Goal: Task Accomplishment & Management: Complete application form

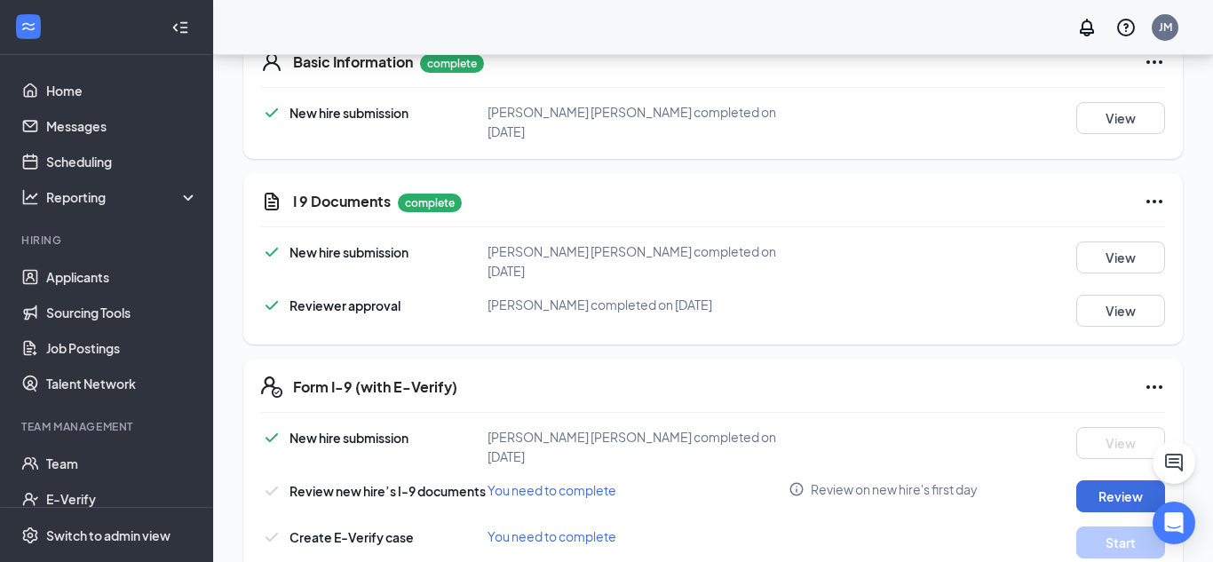
scroll to position [578, 0]
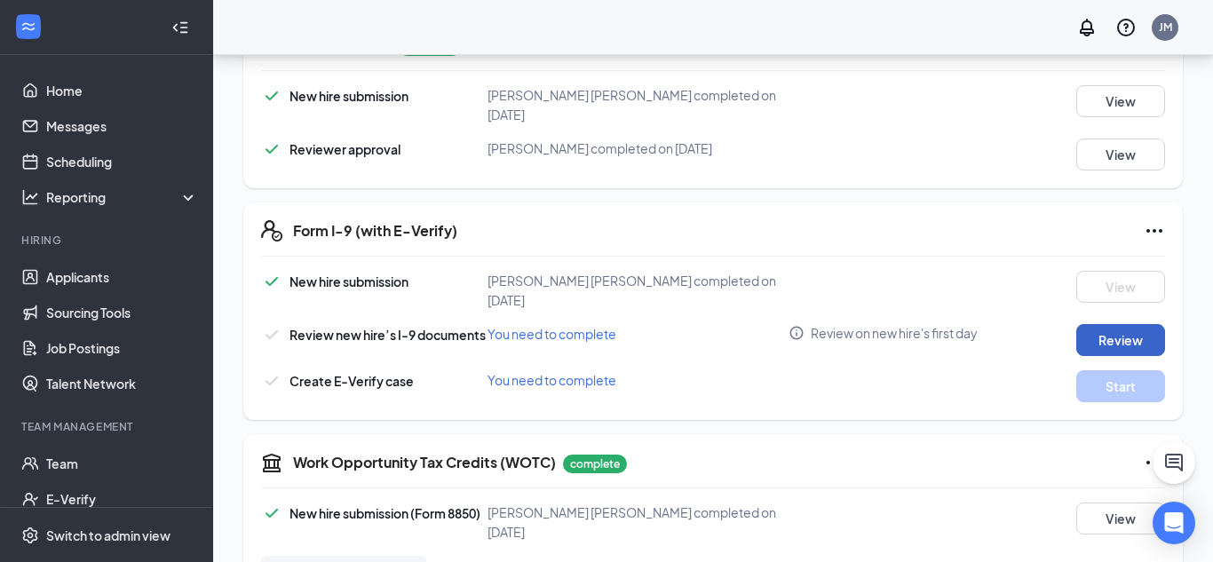
click at [1146, 324] on button "Review" at bounding box center [1120, 340] width 89 height 32
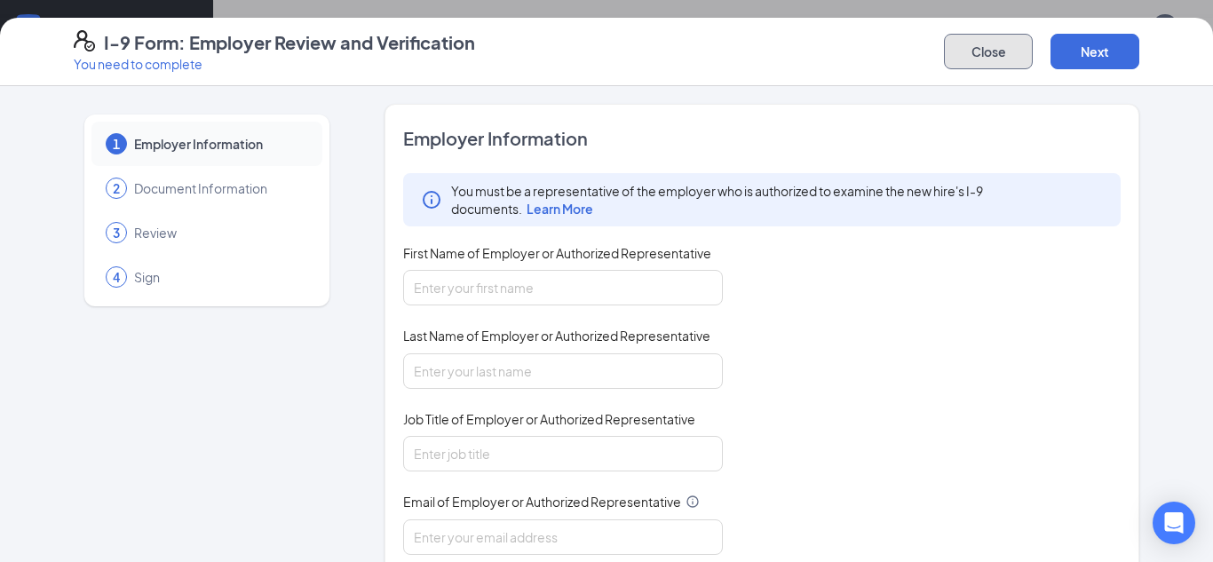
click at [990, 48] on button "Close" at bounding box center [988, 52] width 89 height 36
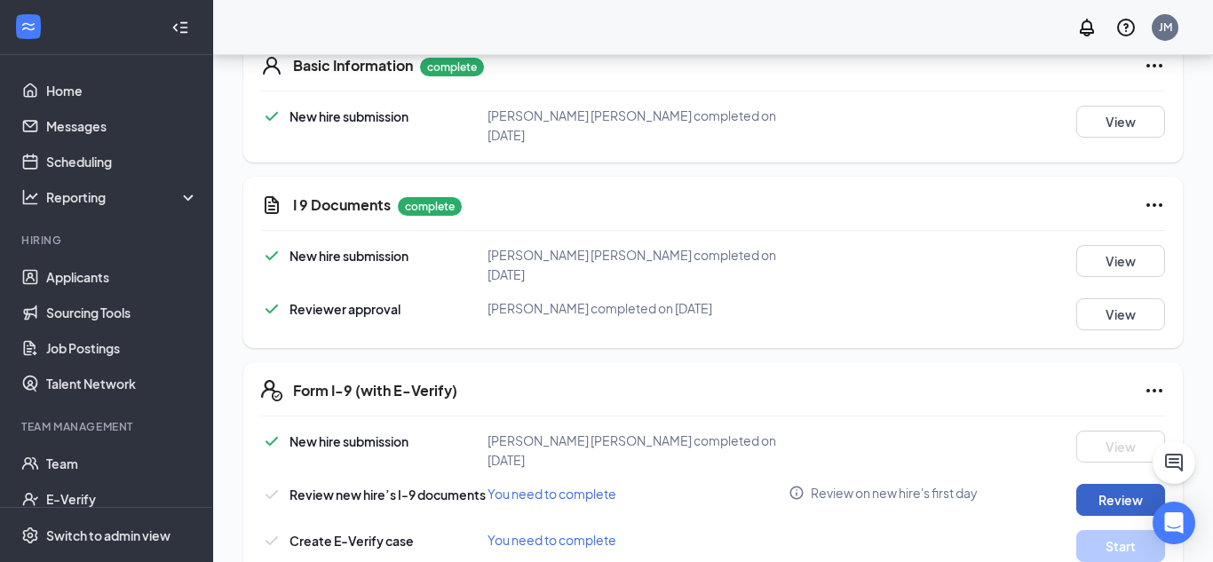
scroll to position [431, 0]
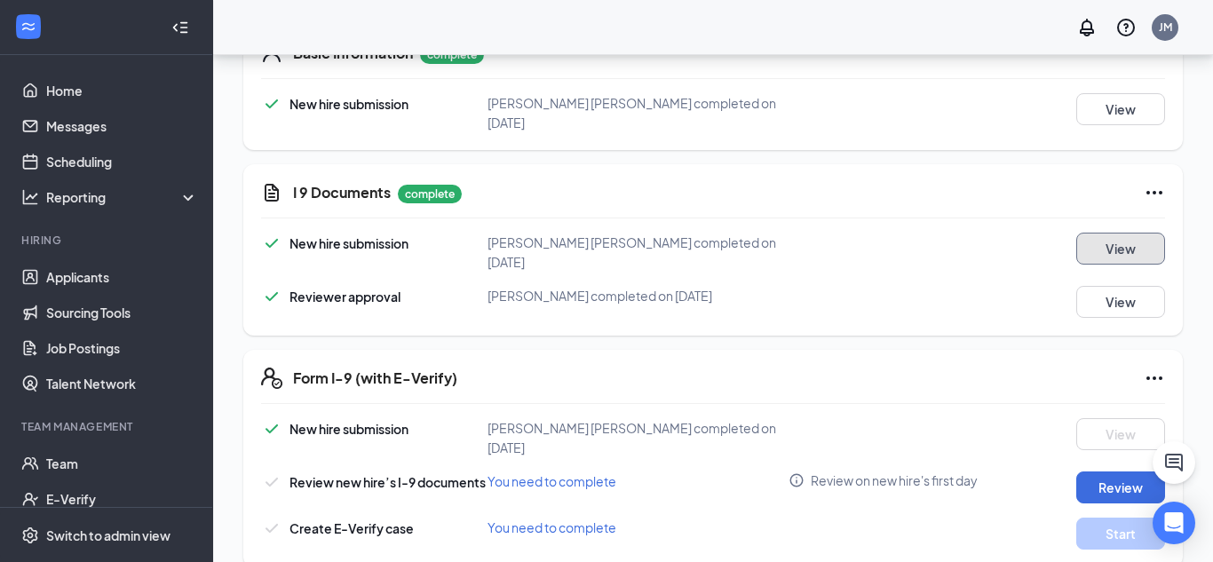
click at [1125, 239] on button "View" at bounding box center [1120, 249] width 89 height 32
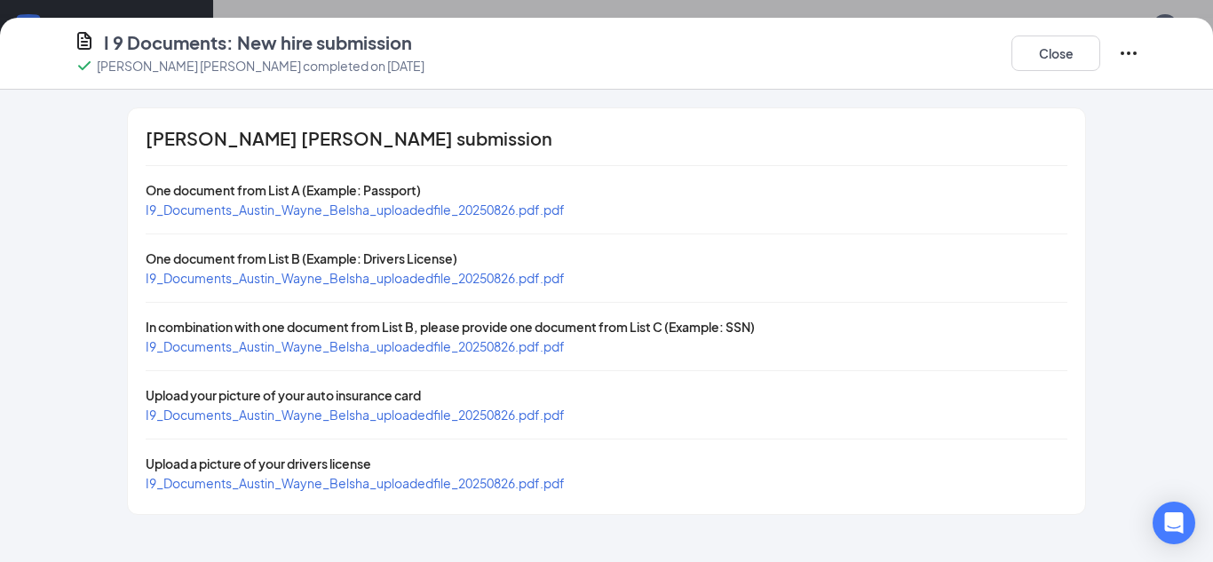
click at [408, 202] on span "I9_Documents_Austin_Wayne_Belsha_uploadedfile_20250826.pdf.pdf" at bounding box center [355, 210] width 419 height 16
click at [322, 275] on span "I9_Documents_Austin_Wayne_Belsha_uploadedfile_20250826.pdf.pdf" at bounding box center [355, 278] width 419 height 16
click at [327, 344] on span "I9_Documents_Austin_Wayne_Belsha_uploadedfile_20250826.pdf.pdf" at bounding box center [355, 346] width 419 height 16
click at [1029, 56] on button "Close" at bounding box center [1055, 54] width 89 height 36
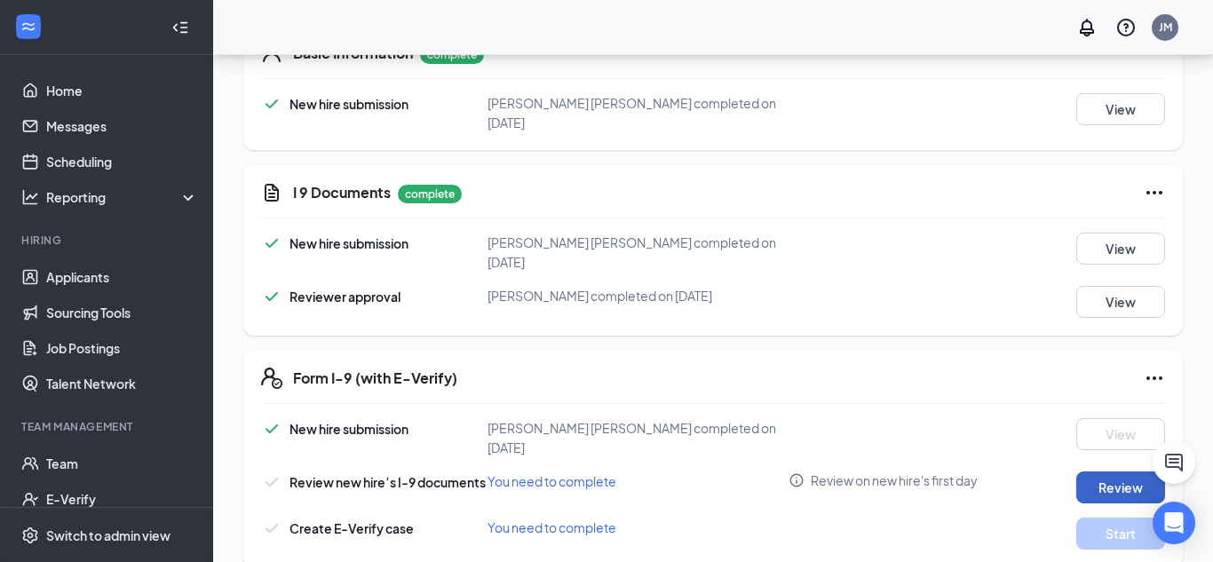
click at [1103, 471] on button "Review" at bounding box center [1120, 487] width 89 height 32
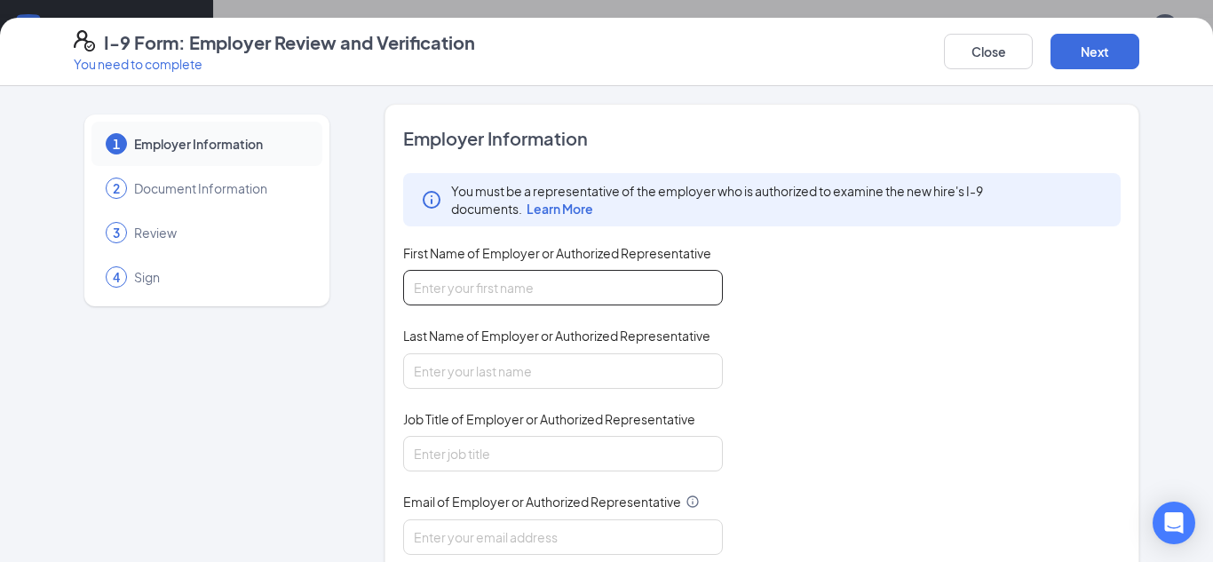
click at [625, 298] on input "First Name of Employer or Authorized Representative" at bounding box center [563, 288] width 320 height 36
type input "[PERSON_NAME]"
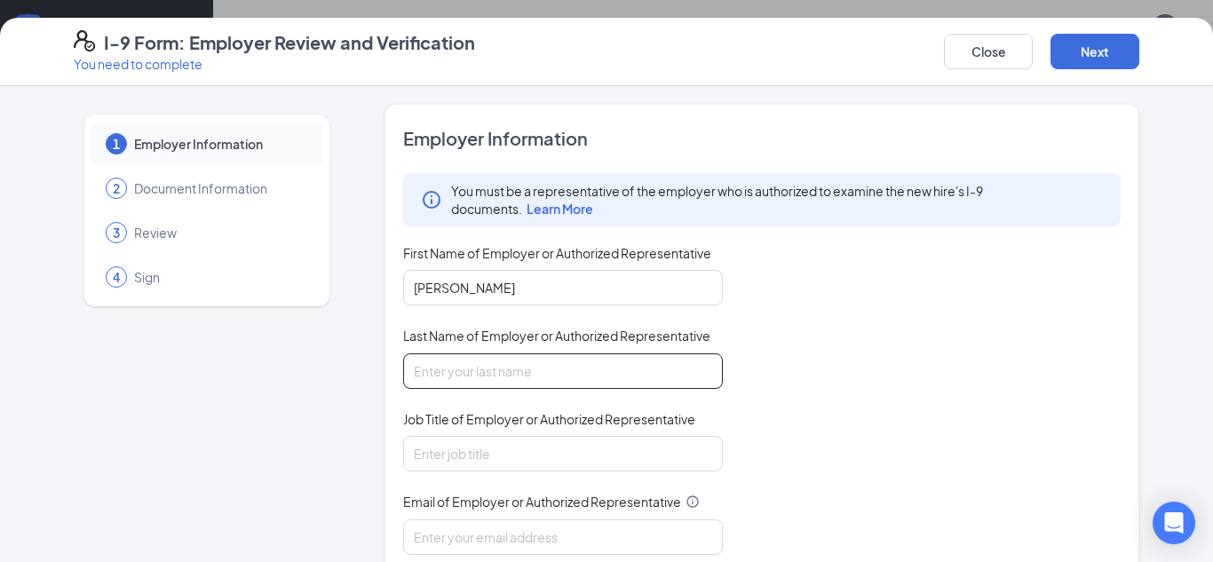
click at [513, 370] on input "Last Name of Employer or Authorized Representative" at bounding box center [563, 371] width 320 height 36
type input "[PERSON_NAME]"
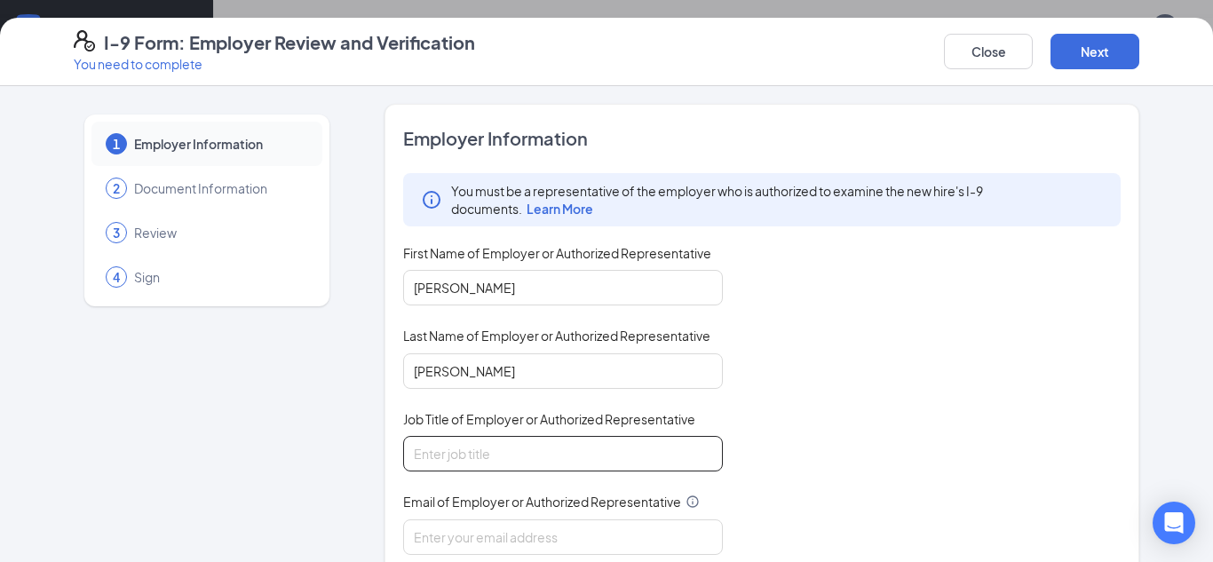
click at [517, 448] on input "Job Title of Employer or Authorized Representative" at bounding box center [563, 454] width 320 height 36
type input "GM"
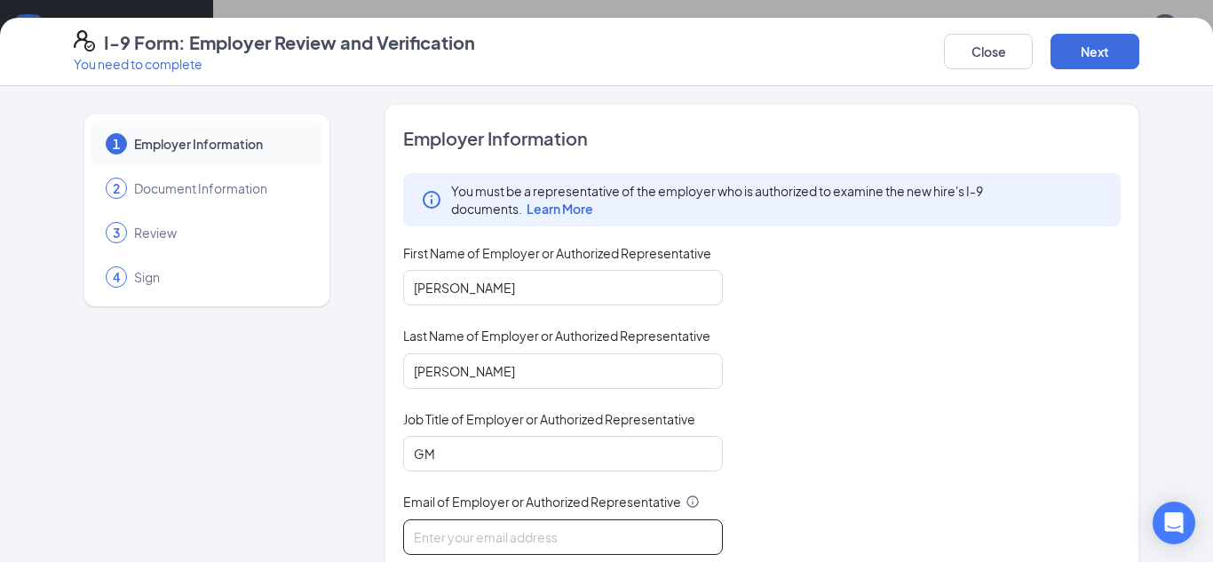
click at [568, 528] on input "Email of Employer or Authorized Representative" at bounding box center [563, 537] width 320 height 36
type input "[EMAIL_ADDRESS][DOMAIN_NAME]"
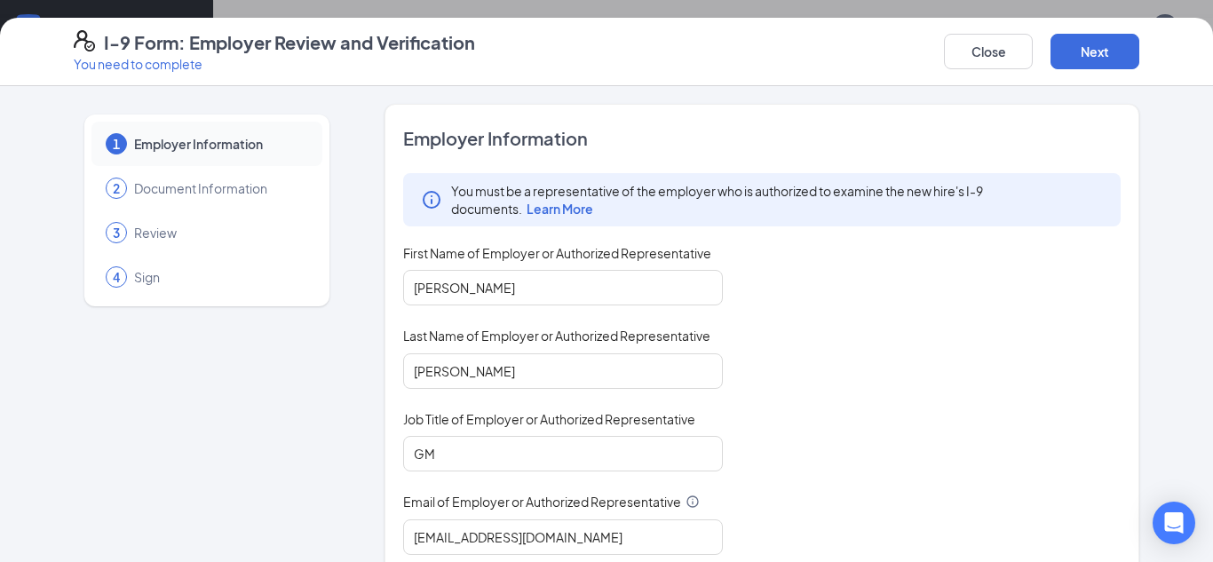
scroll to position [258, 0]
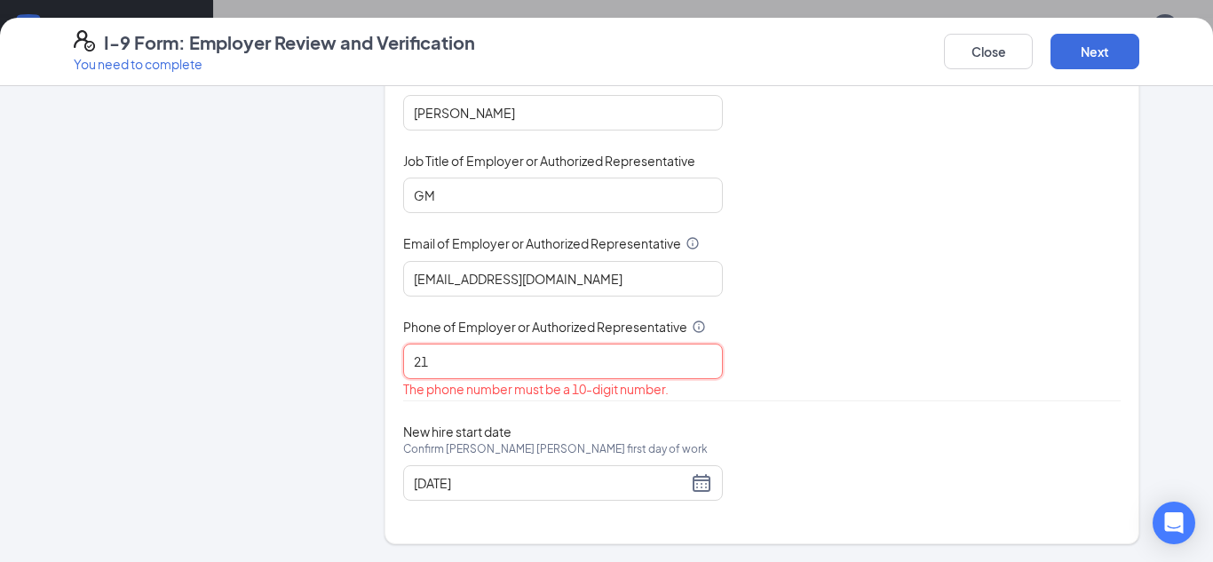
type input "2192431004"
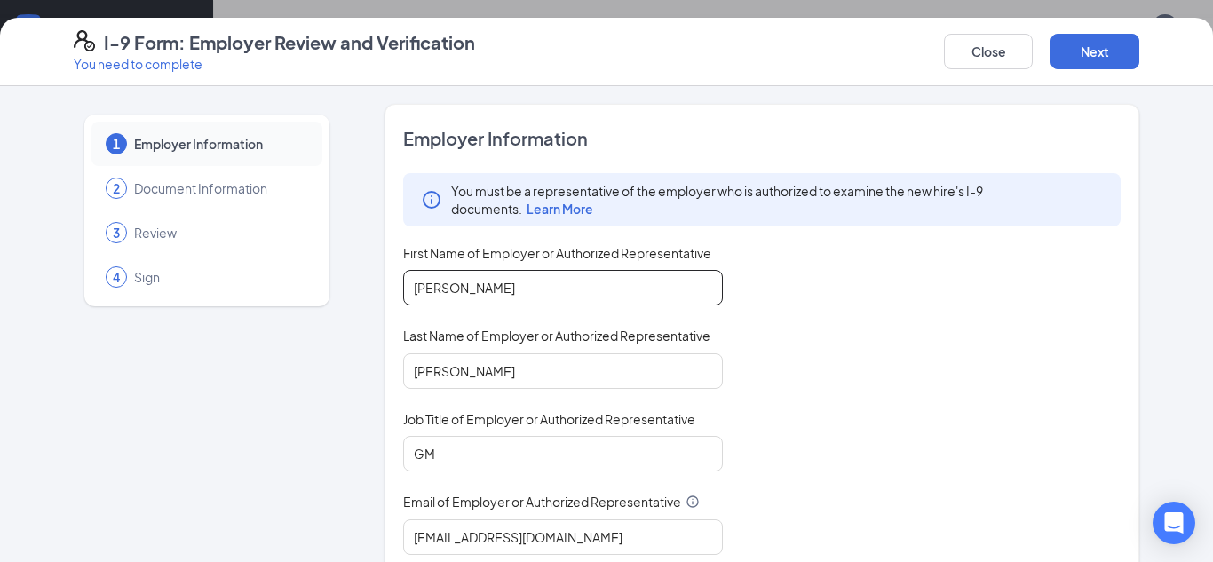
scroll to position [707, 0]
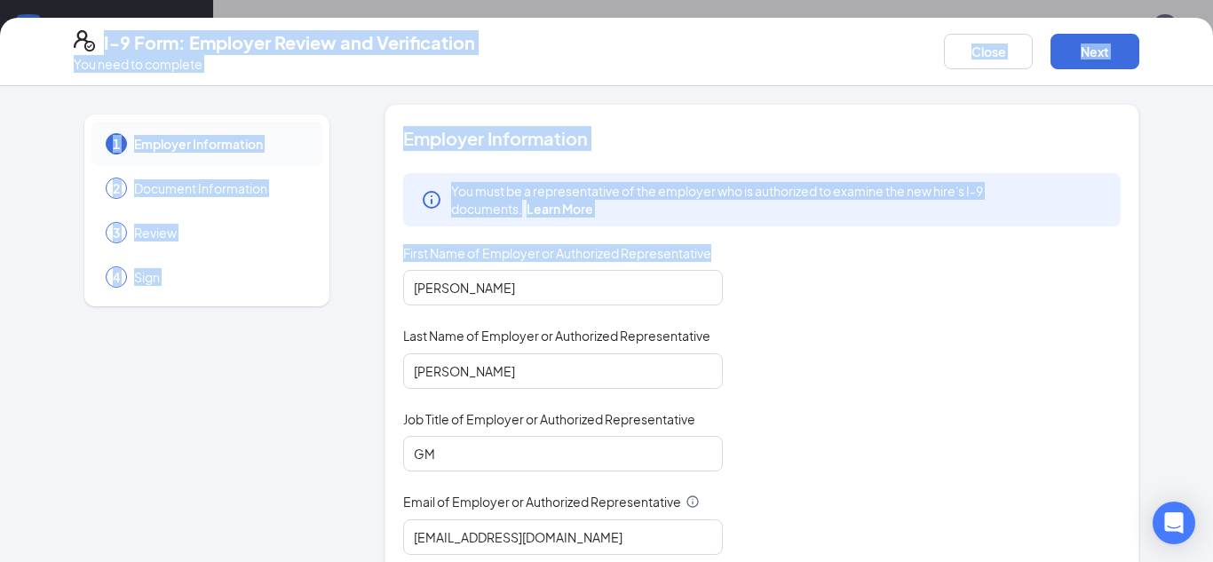
drag, startPoint x: 1201, startPoint y: 241, endPoint x: 1212, endPoint y: 281, distance: 42.2
click at [1155, 158] on div "1 Employer Information 2 Document Information 3 Review 4 Sign Employer Informat…" at bounding box center [606, 453] width 1136 height 699
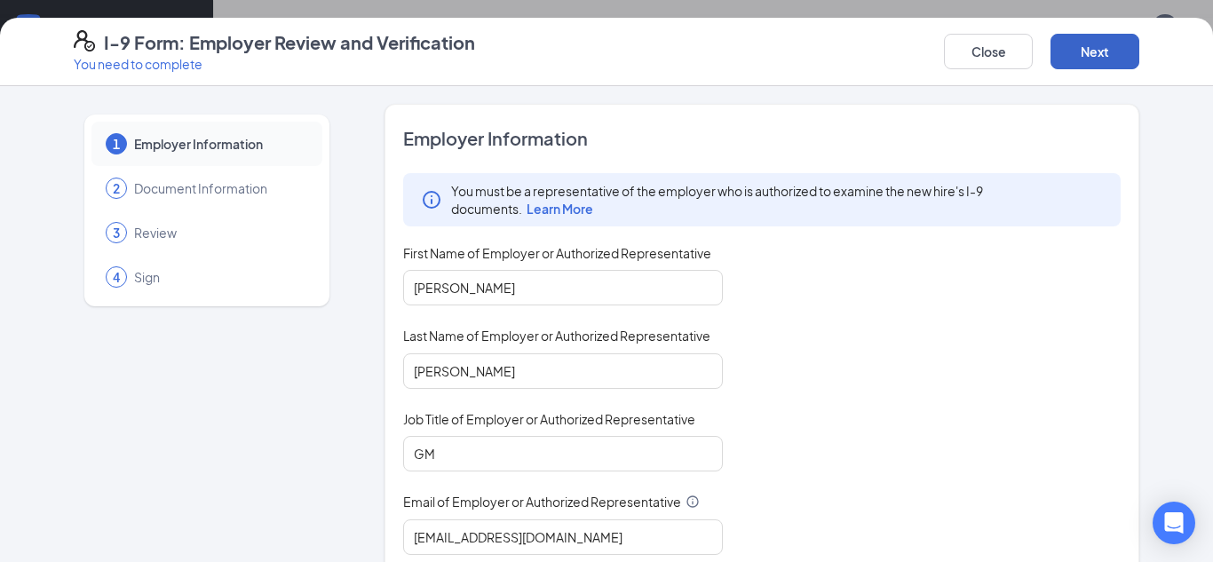
click at [1084, 47] on button "Next" at bounding box center [1094, 52] width 89 height 36
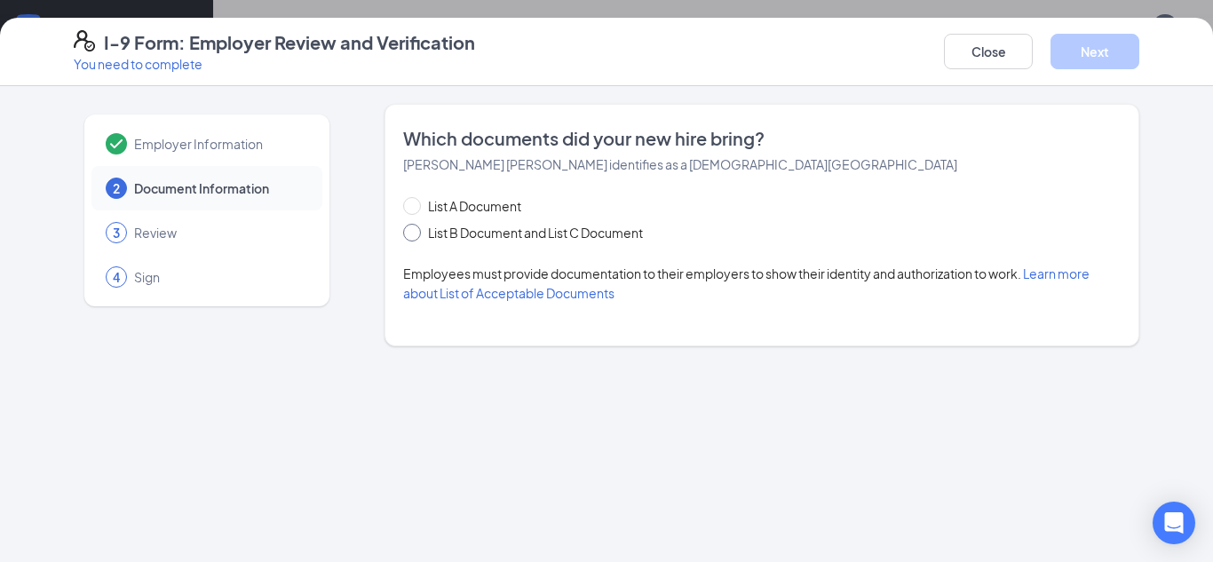
click at [408, 232] on input "List B Document and List C Document" at bounding box center [409, 230] width 12 height 12
radio input "true"
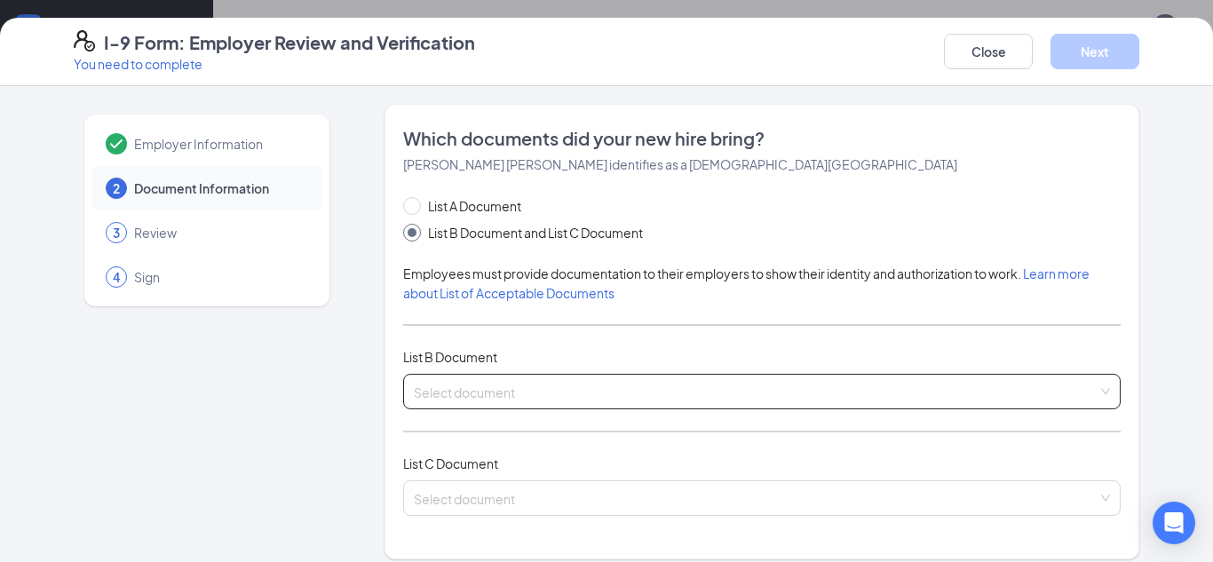
click at [507, 396] on input "search" at bounding box center [756, 388] width 684 height 27
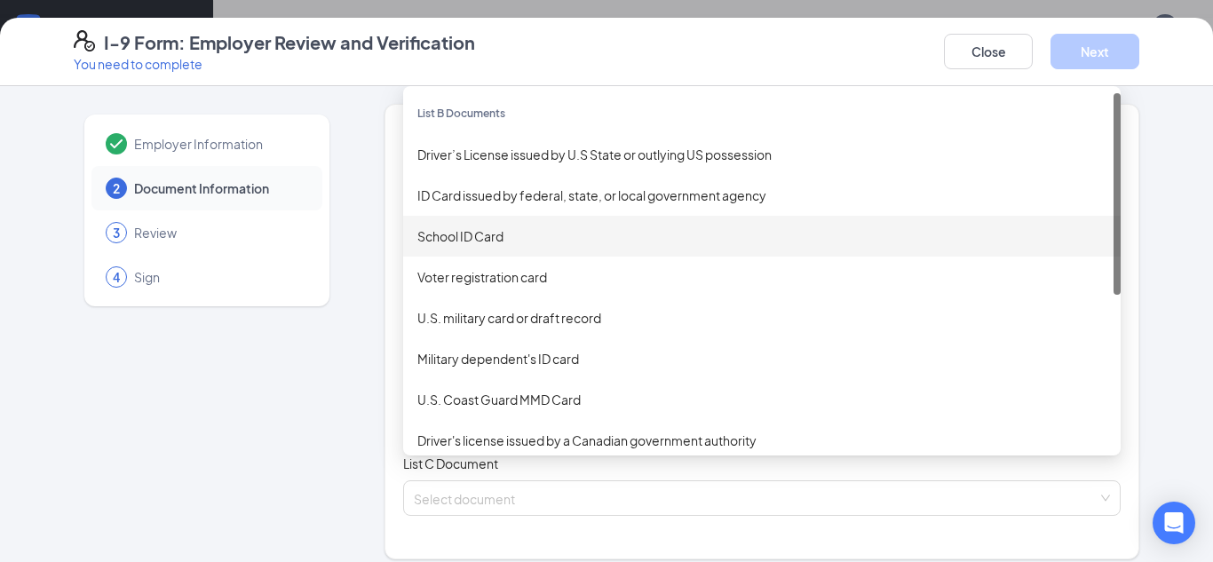
click at [274, 252] on div "3 Review" at bounding box center [206, 232] width 231 height 44
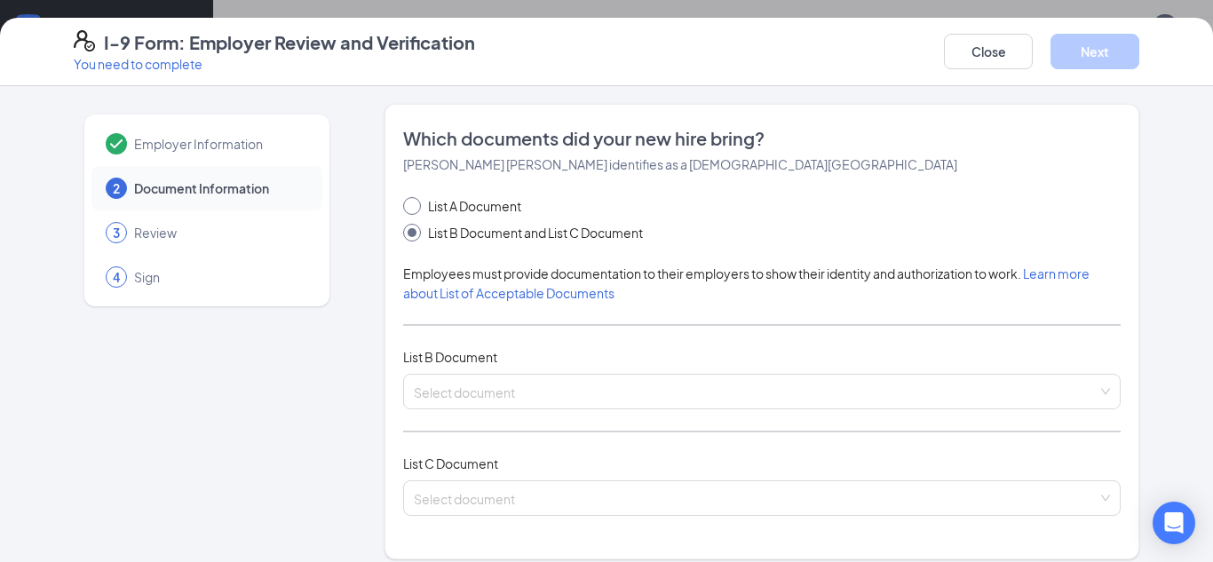
click at [421, 210] on span "List A Document" at bounding box center [474, 206] width 107 height 20
click at [415, 210] on input "List A Document" at bounding box center [409, 203] width 12 height 12
radio input "true"
radio input "false"
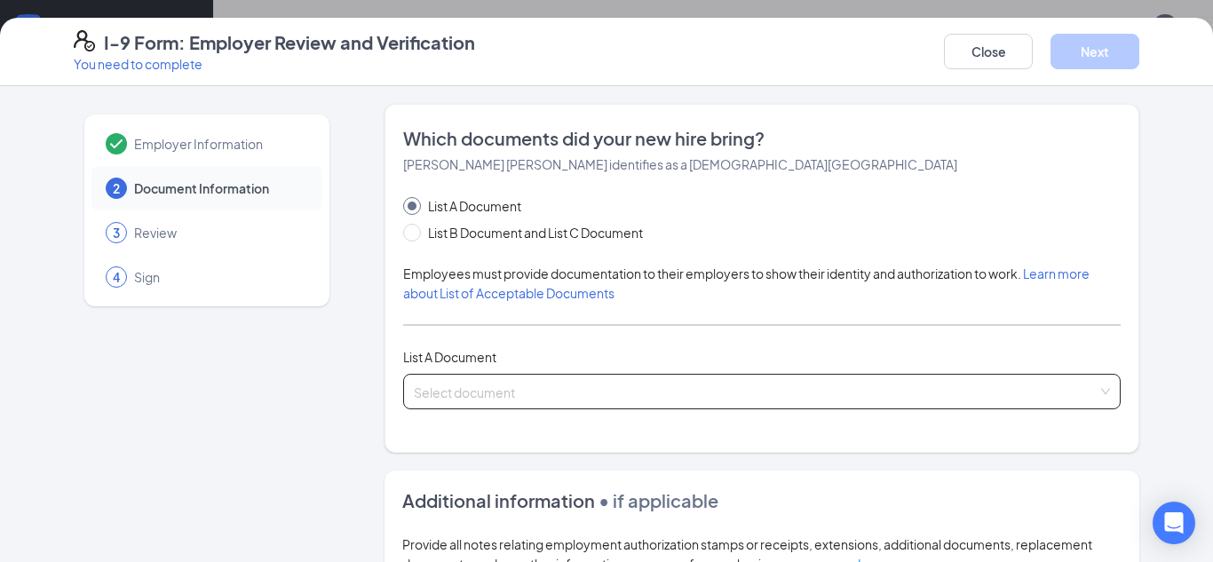
click at [495, 375] on input "search" at bounding box center [756, 388] width 684 height 27
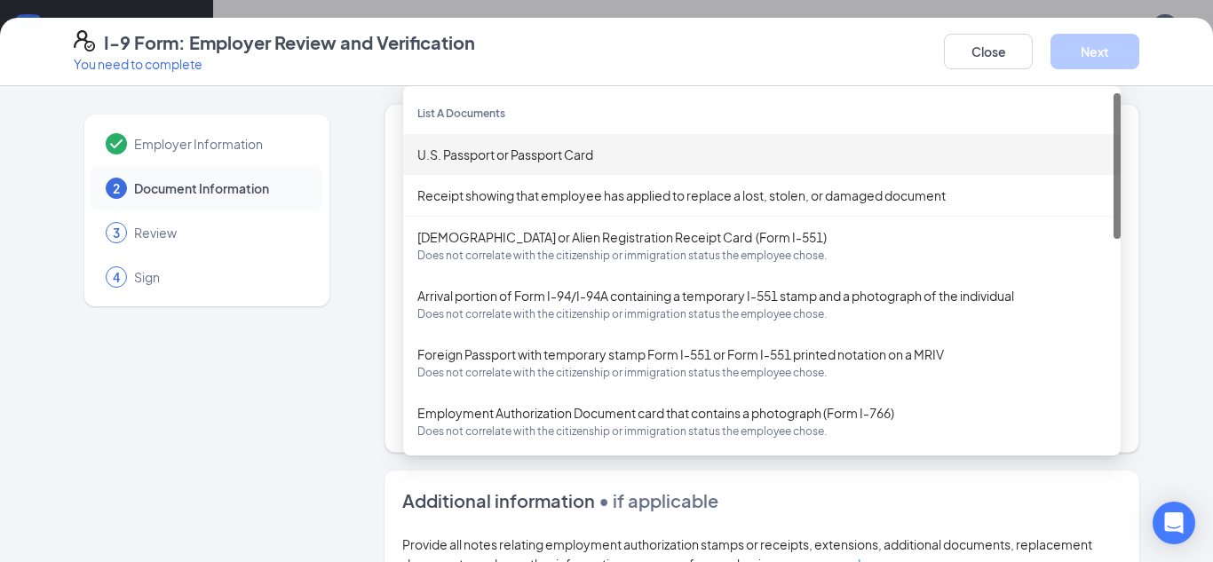
click at [541, 161] on div "U.S. Passport or Passport Card" at bounding box center [761, 155] width 689 height 20
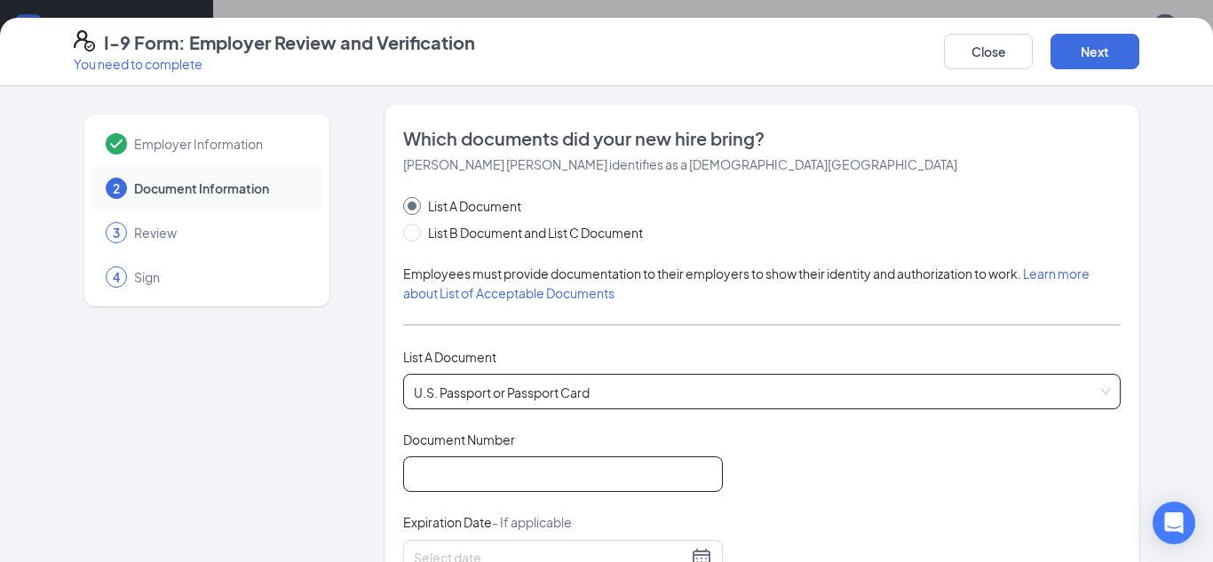
click at [464, 478] on input "Document Number" at bounding box center [563, 474] width 320 height 36
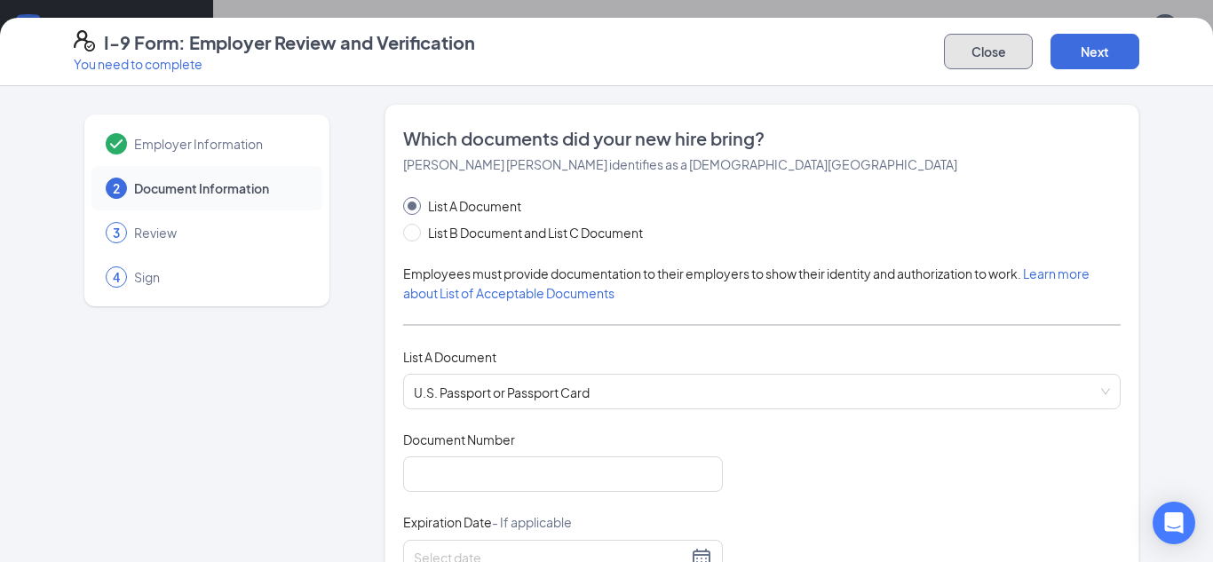
click at [1006, 43] on button "Close" at bounding box center [988, 52] width 89 height 36
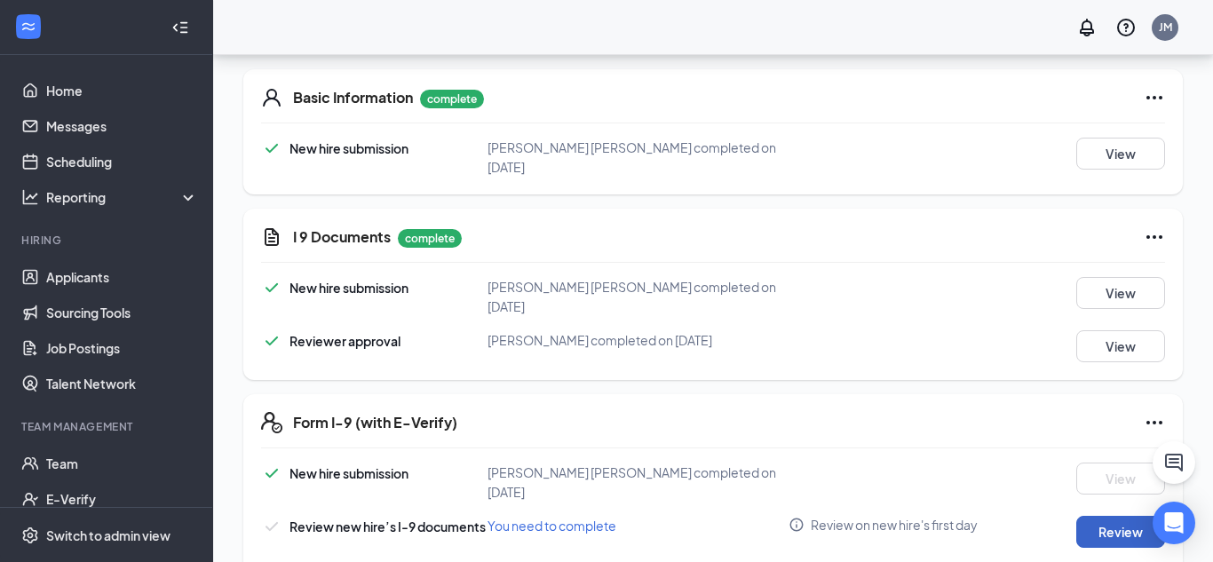
scroll to position [391, 0]
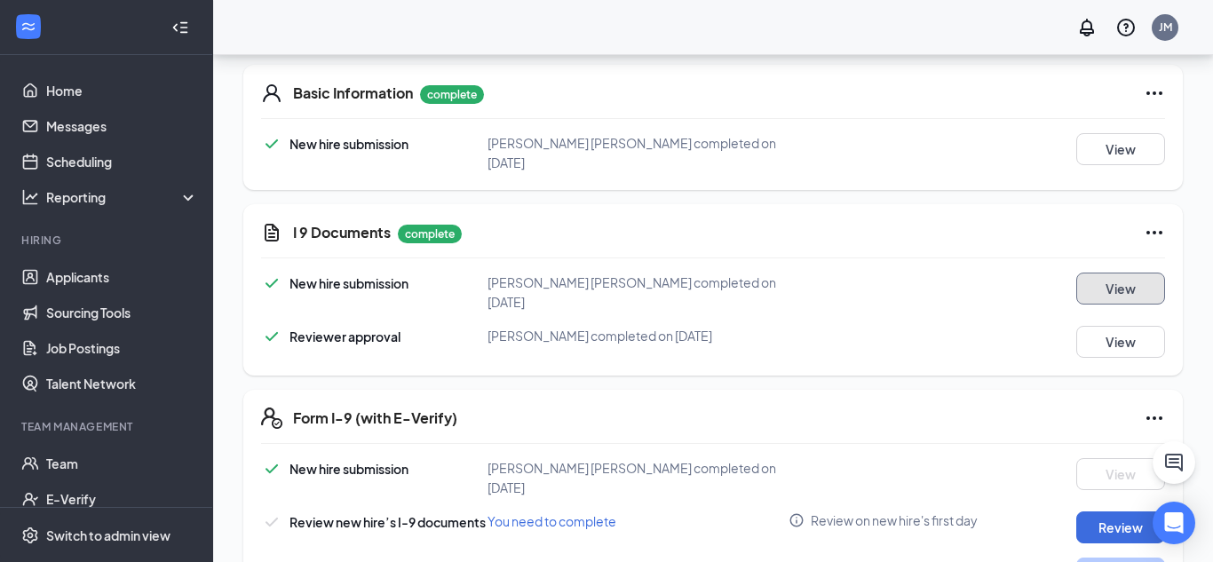
click at [1104, 282] on button "View" at bounding box center [1120, 289] width 89 height 32
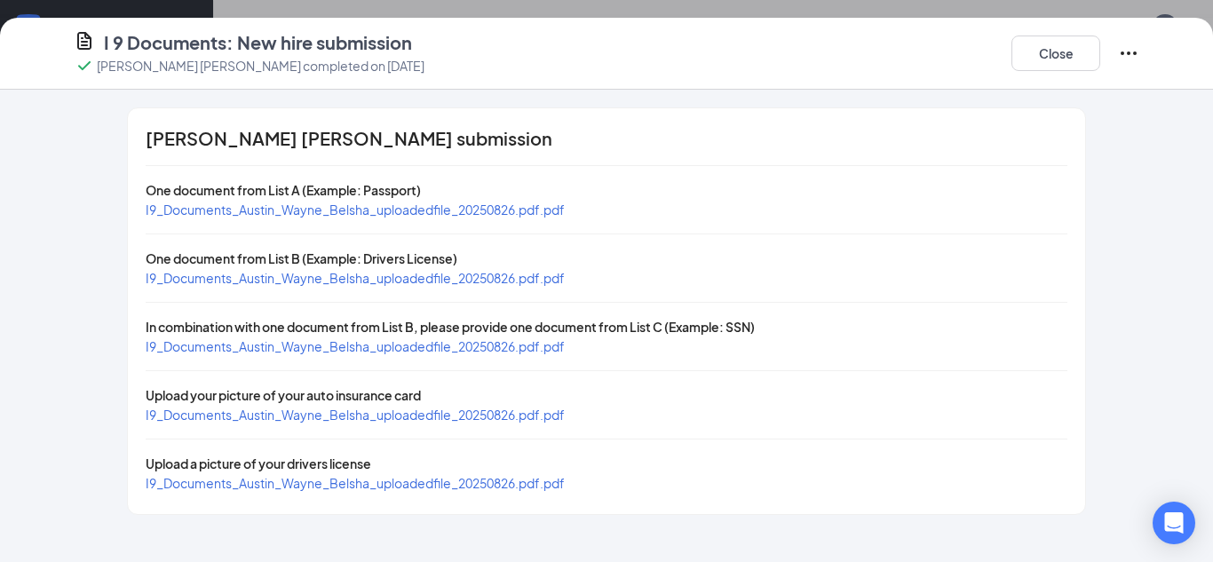
click at [312, 210] on span "I9_Documents_Austin_Wayne_Belsha_uploadedfile_20250826.pdf.pdf" at bounding box center [355, 210] width 419 height 16
click at [1062, 55] on button "Close" at bounding box center [1055, 54] width 89 height 36
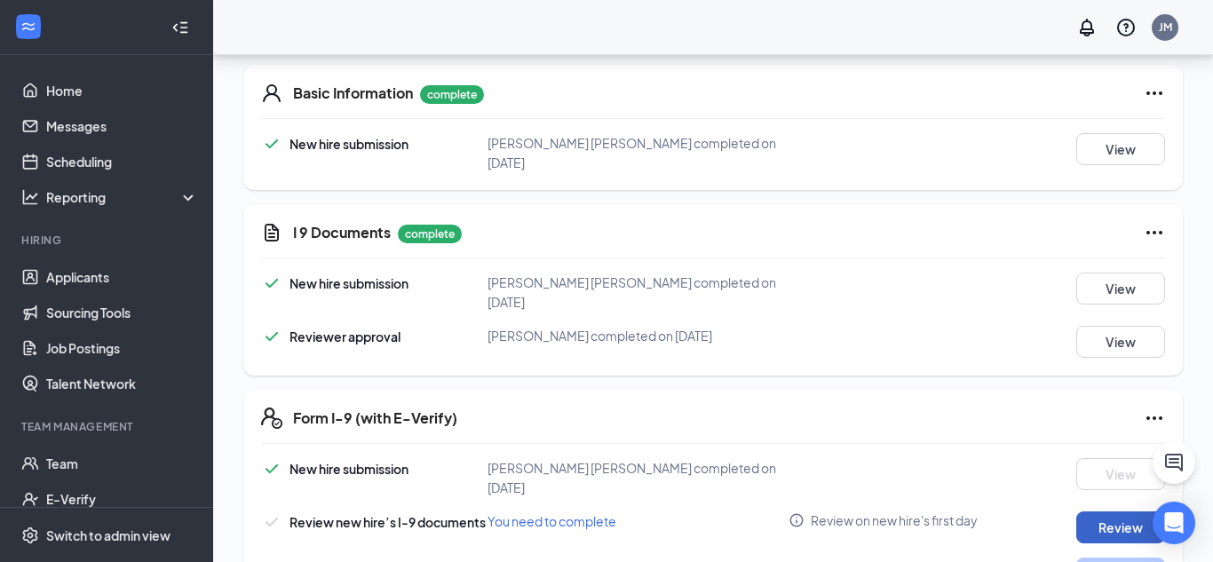
click at [1117, 511] on button "Review" at bounding box center [1120, 527] width 89 height 32
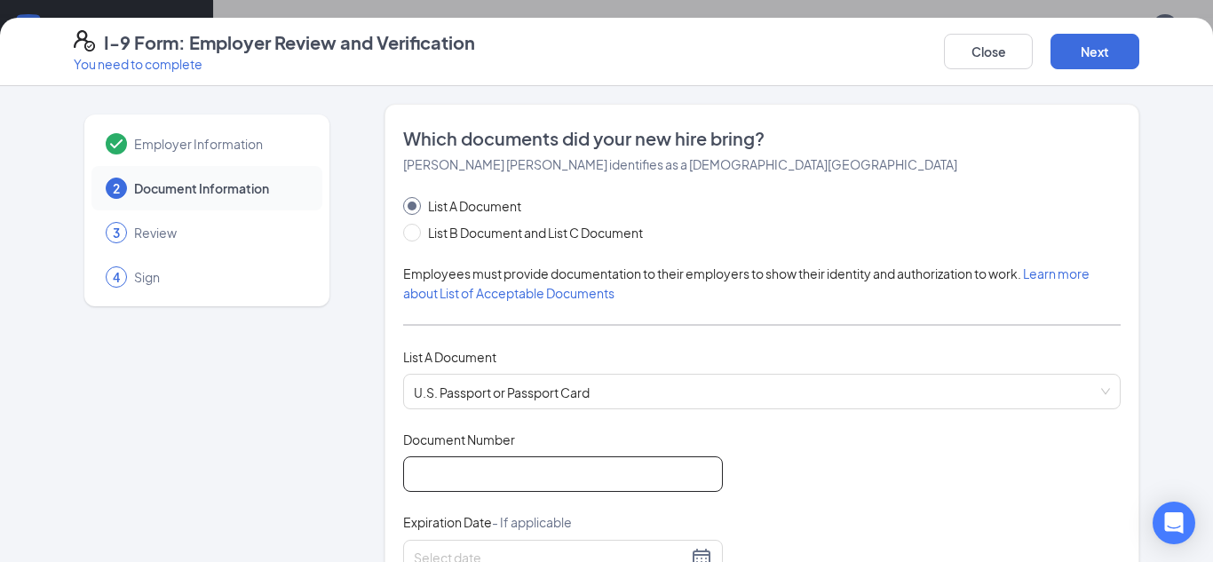
click at [474, 478] on input "Document Number" at bounding box center [563, 474] width 320 height 36
click at [453, 531] on div "Expiration Date - If applicable" at bounding box center [563, 526] width 320 height 26
click at [457, 465] on input "Document Number" at bounding box center [563, 474] width 320 height 36
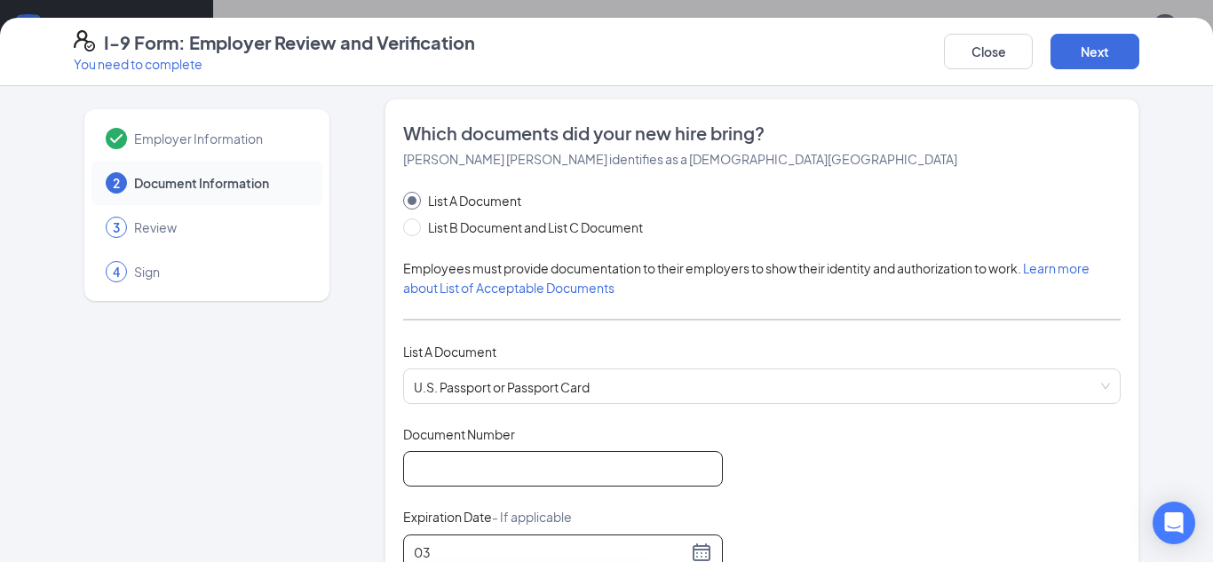
type input "0"
type input "[DATE]"
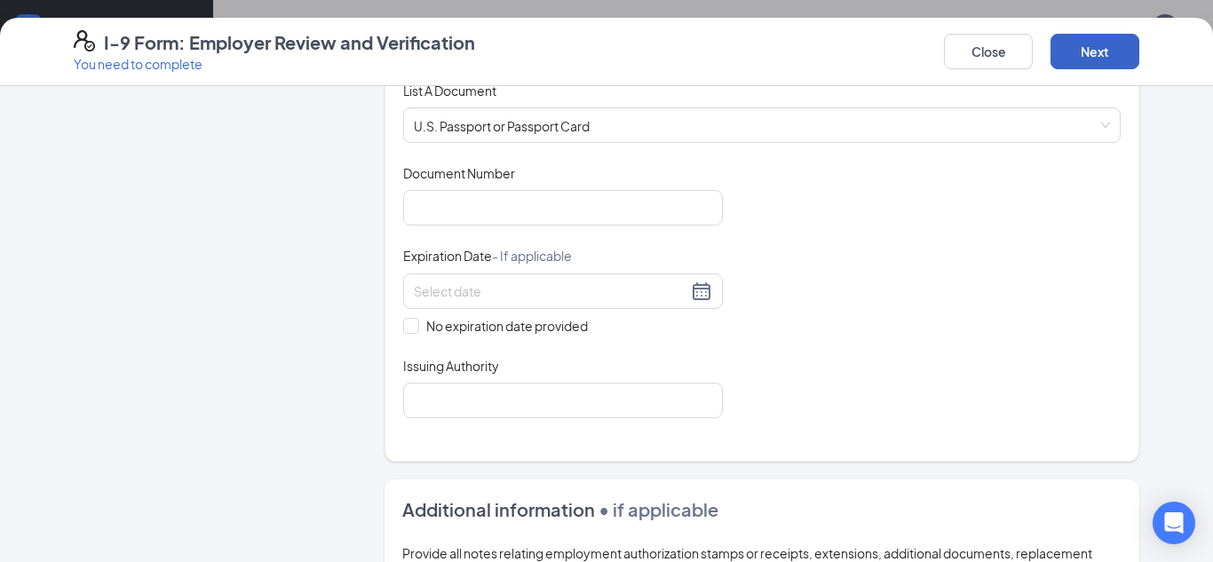
click at [1078, 55] on button "Next" at bounding box center [1094, 52] width 89 height 36
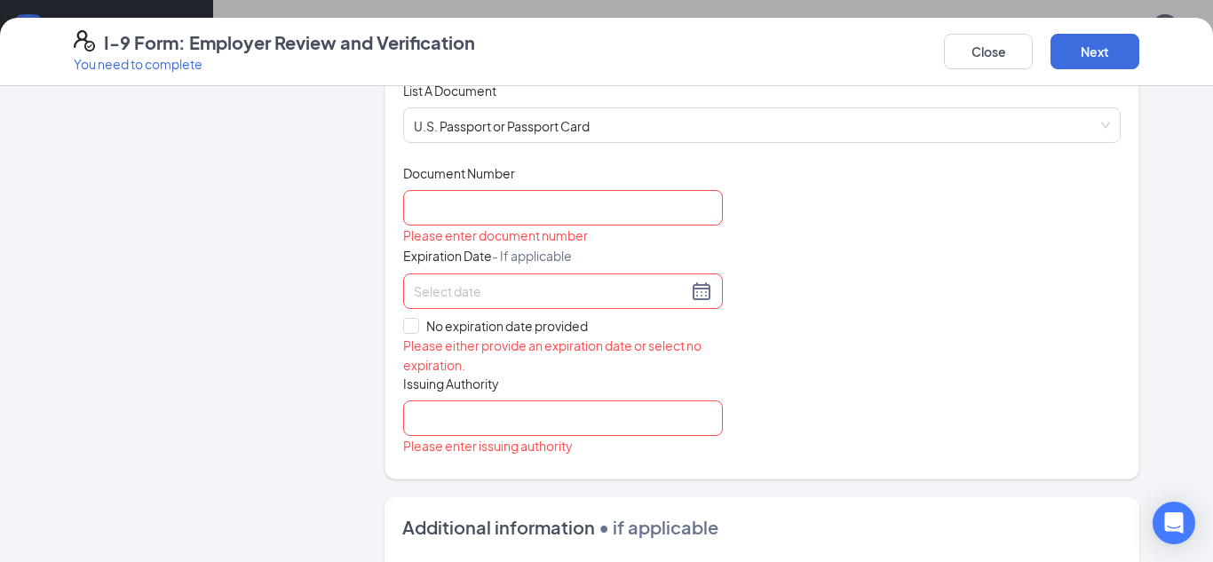
click at [478, 294] on input at bounding box center [550, 291] width 273 height 20
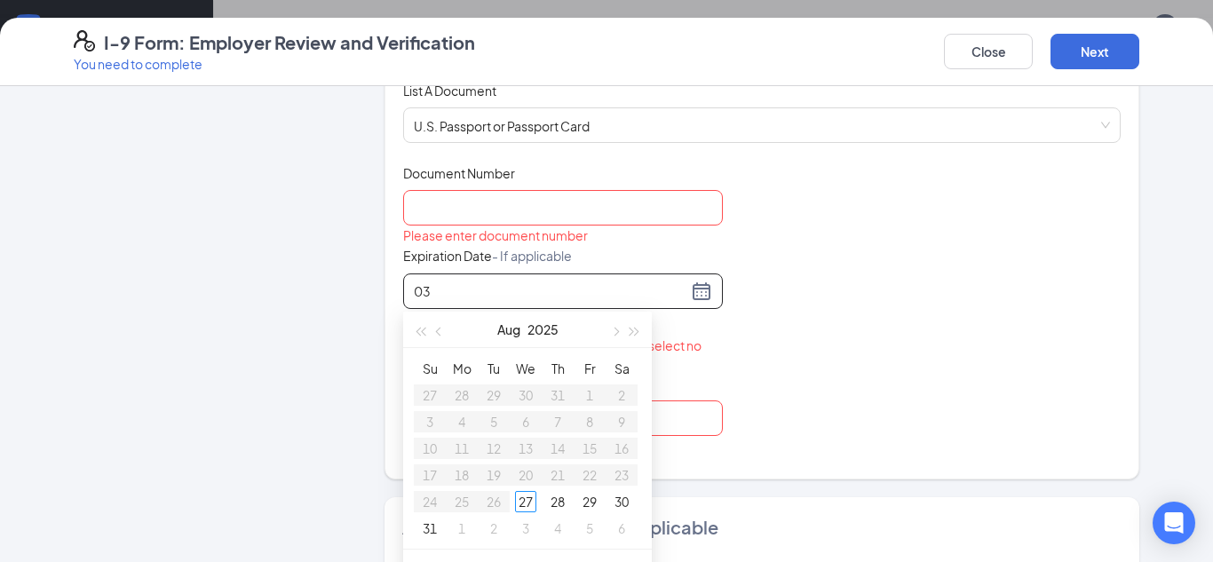
type input "03"
click at [737, 318] on div "Document Title U.S. Passport or Passport Card Document Number Please enter docu…" at bounding box center [761, 310] width 717 height 293
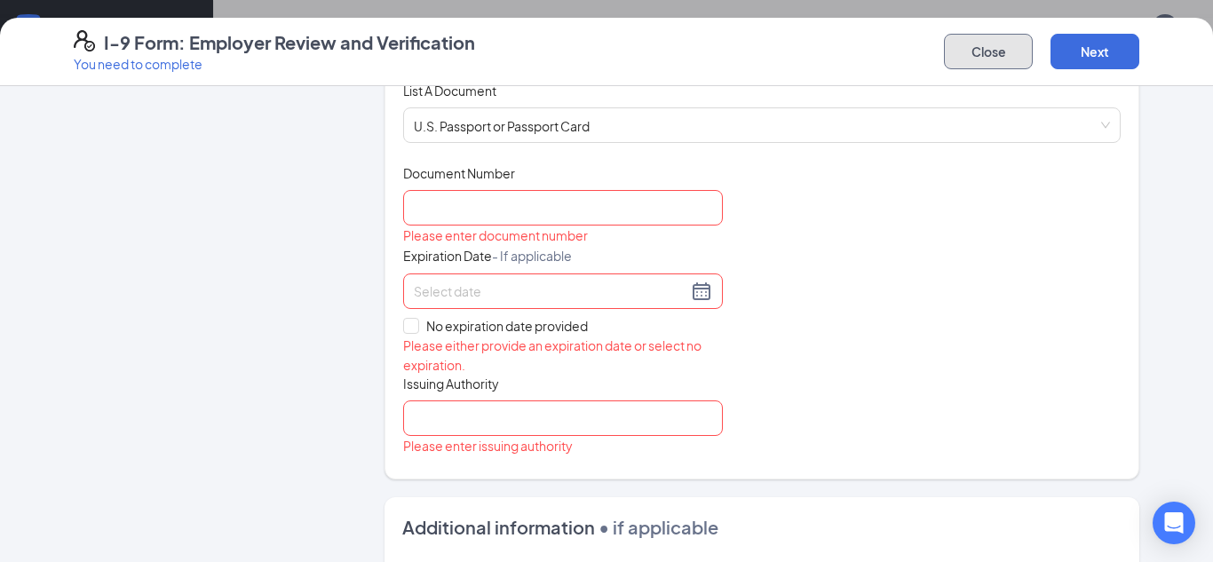
click at [992, 46] on button "Close" at bounding box center [988, 52] width 89 height 36
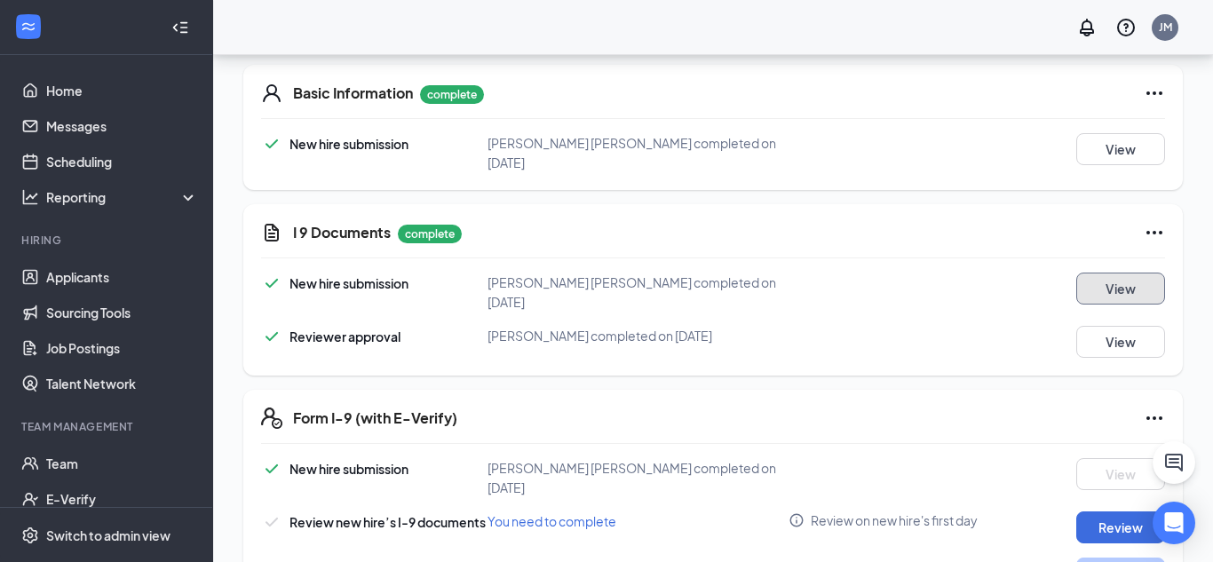
click at [1143, 280] on button "View" at bounding box center [1120, 289] width 89 height 32
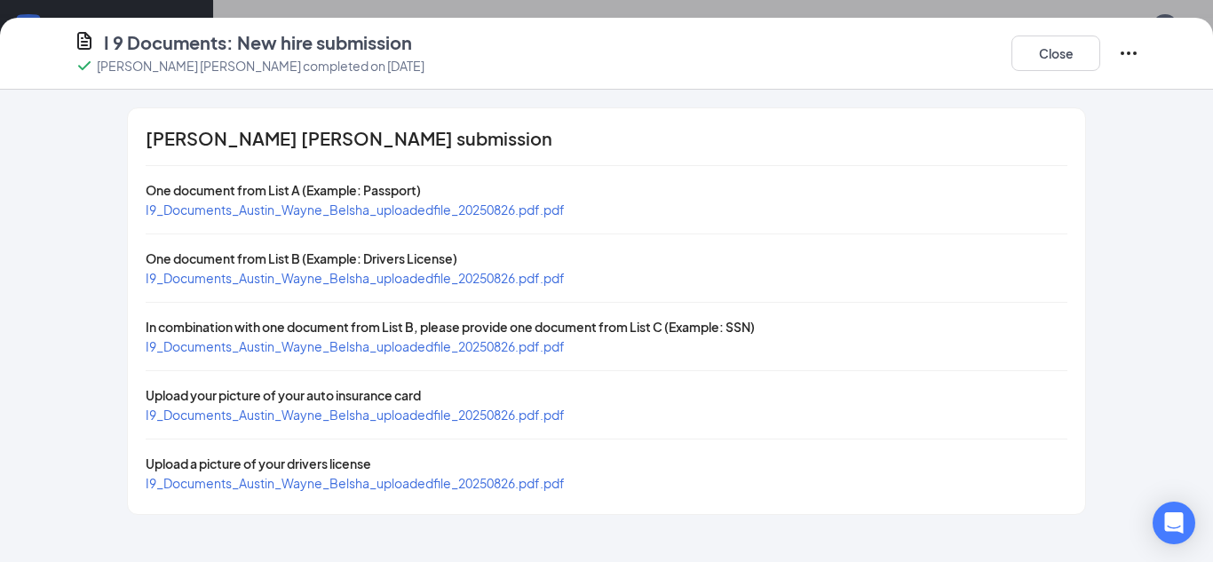
click at [319, 213] on span "I9_Documents_Austin_Wayne_Belsha_uploadedfile_20250826.pdf.pdf" at bounding box center [355, 210] width 419 height 16
click at [400, 274] on span "I9_Documents_Austin_Wayne_Belsha_uploadedfile_20250826.pdf.pdf" at bounding box center [355, 278] width 419 height 16
click at [1079, 66] on button "Close" at bounding box center [1055, 54] width 89 height 36
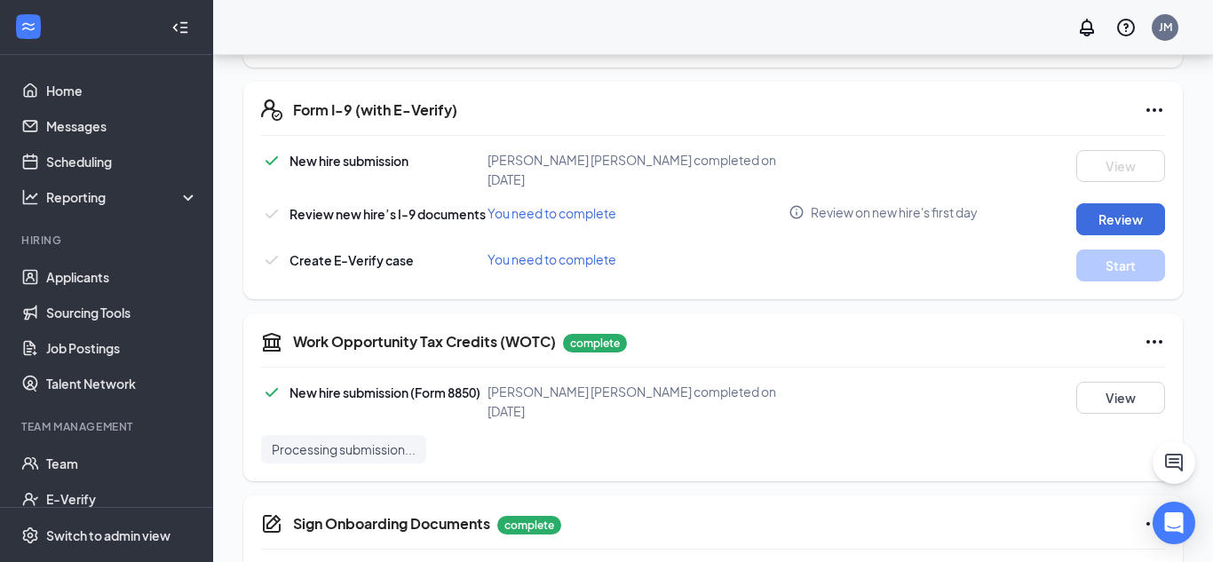
scroll to position [695, 0]
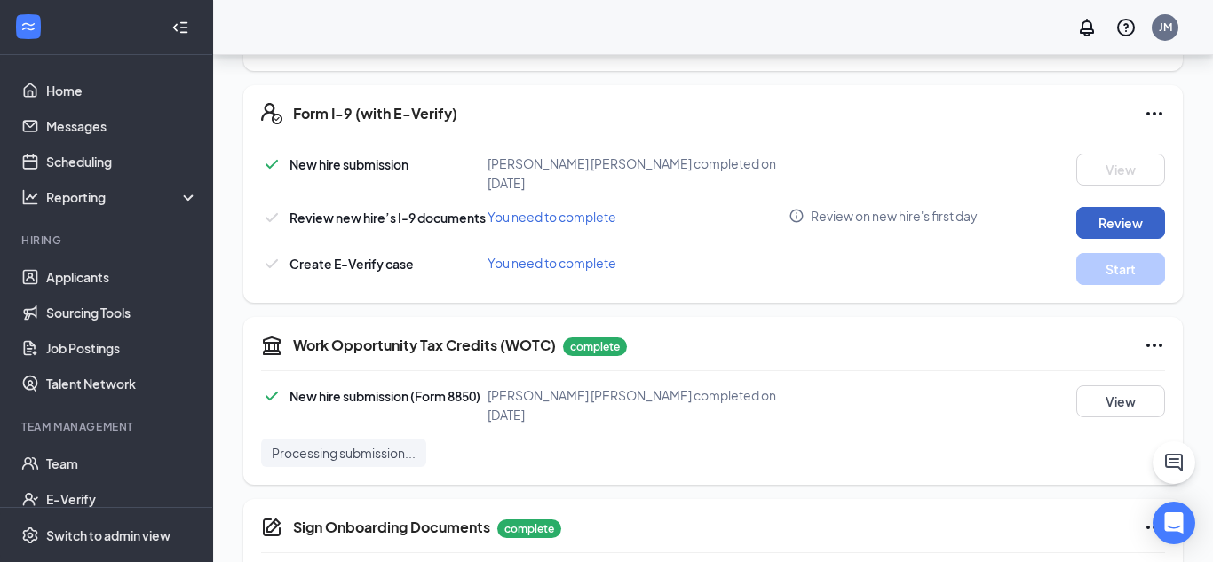
click at [1145, 207] on button "Review" at bounding box center [1120, 223] width 89 height 32
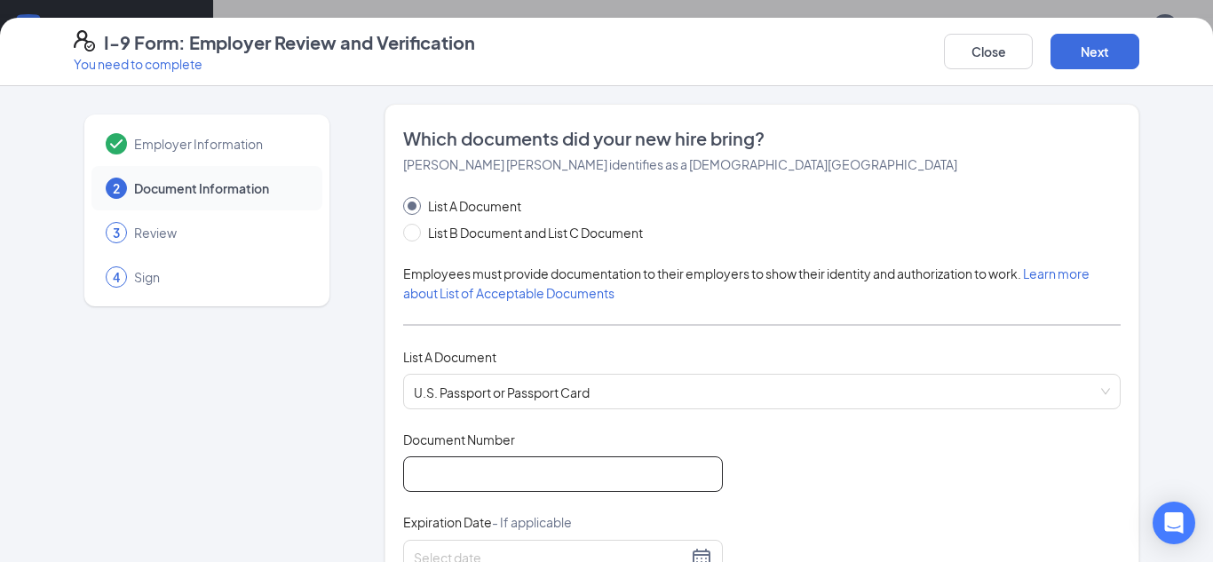
click at [587, 486] on input "Document Number" at bounding box center [563, 474] width 320 height 36
type input "675902263"
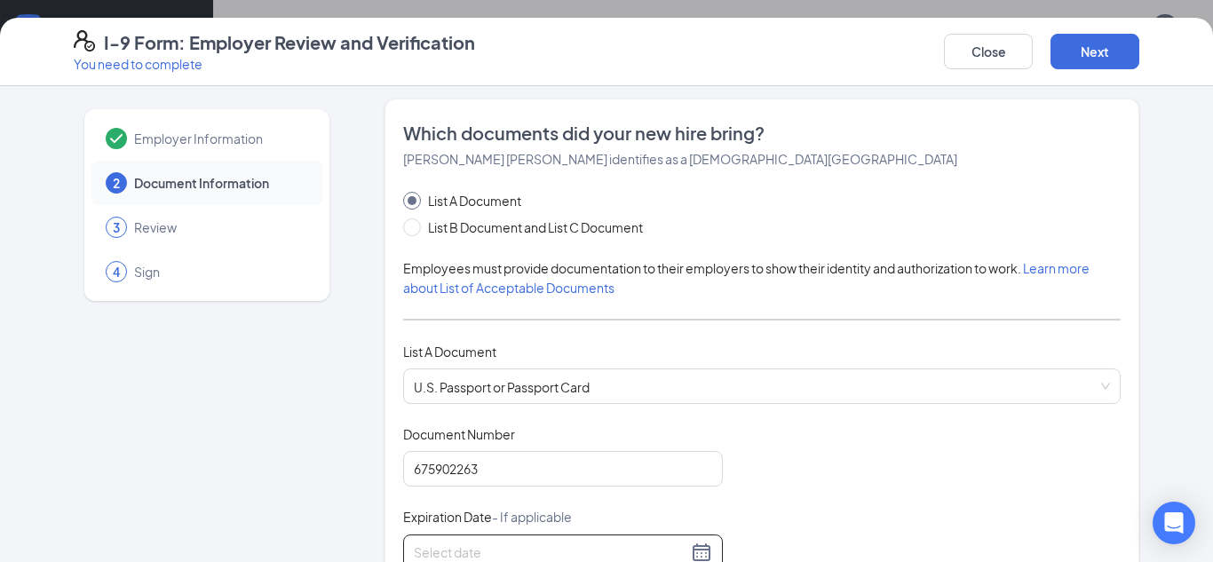
click at [713, 545] on div at bounding box center [563, 552] width 320 height 36
click at [700, 549] on div at bounding box center [563, 552] width 298 height 21
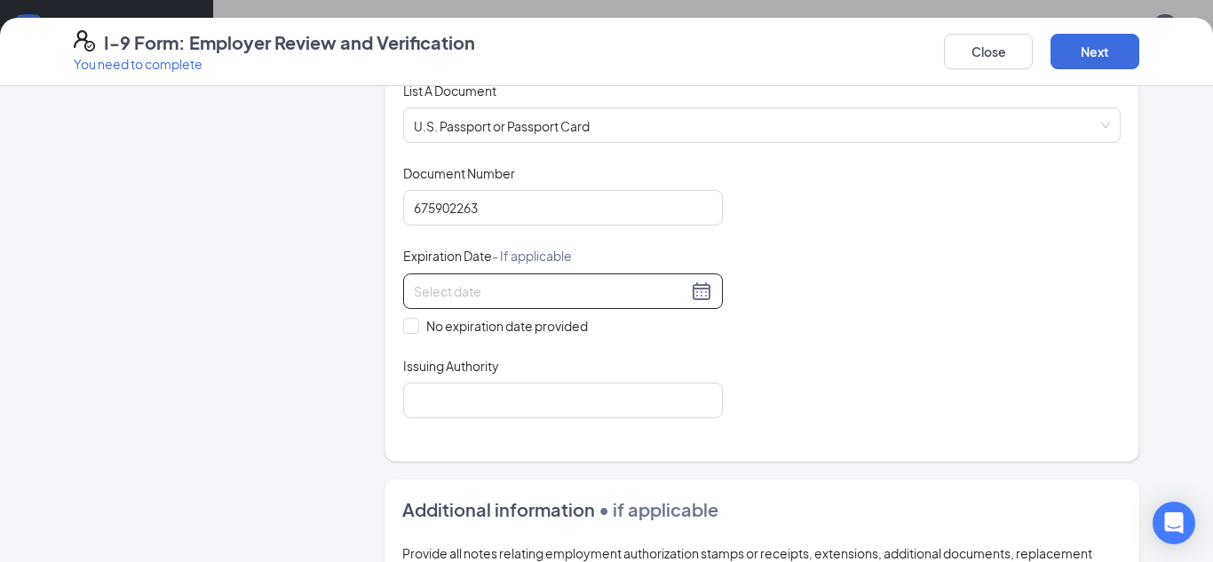
click at [704, 299] on div at bounding box center [563, 291] width 298 height 21
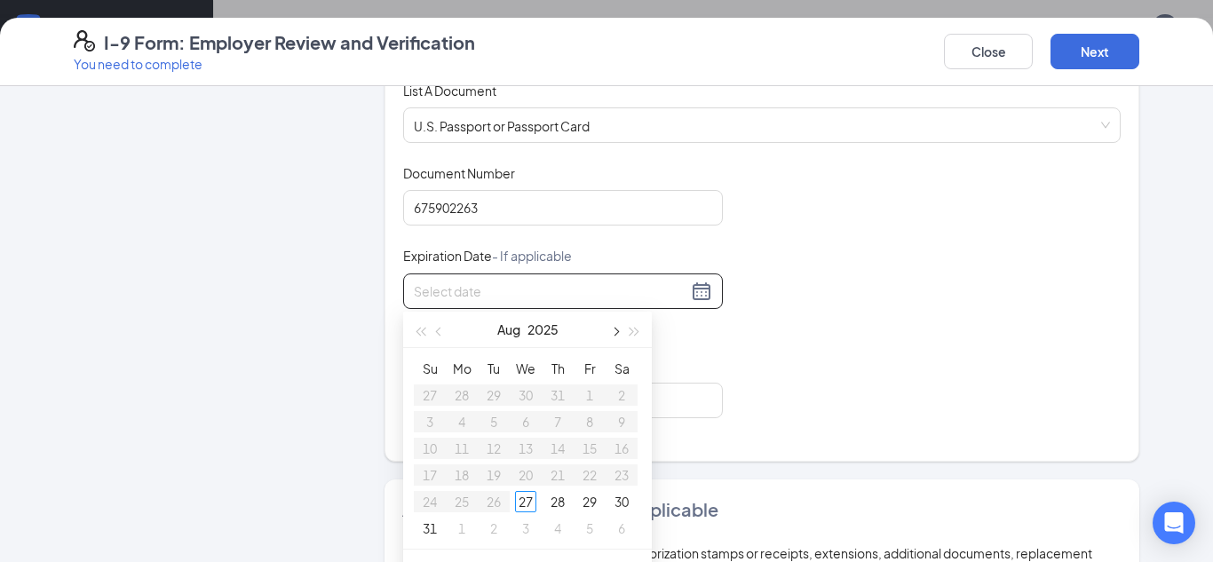
click at [614, 334] on span "button" at bounding box center [614, 332] width 9 height 9
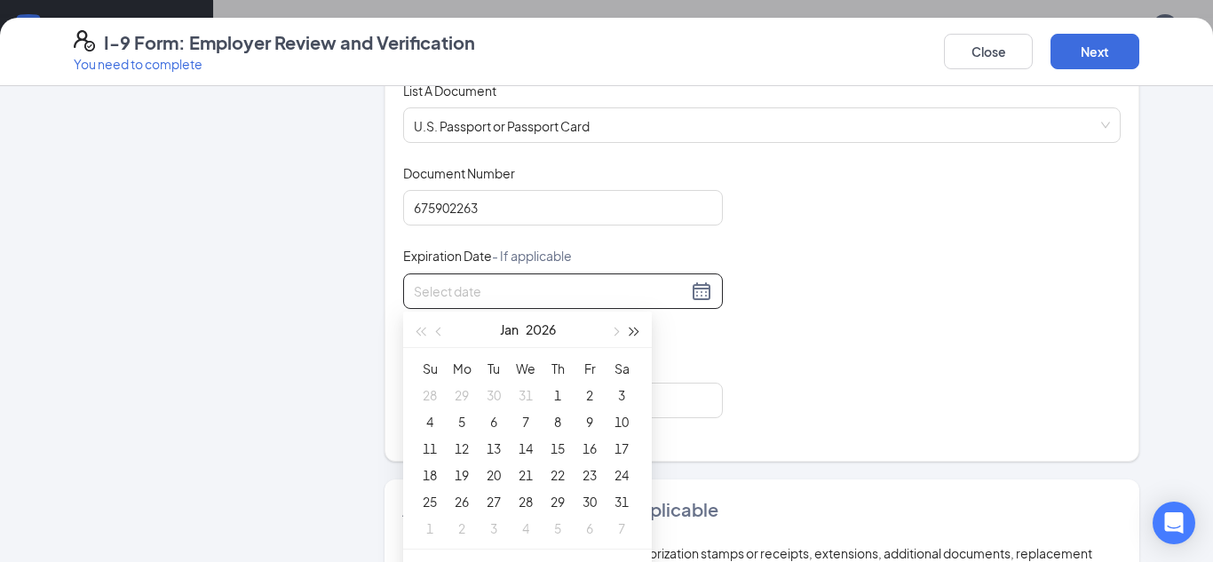
click at [635, 336] on button "button" at bounding box center [635, 330] width 20 height 36
click at [616, 332] on span "button" at bounding box center [614, 332] width 9 height 9
type input "[DATE]"
click at [529, 419] on div "10" at bounding box center [525, 421] width 21 height 21
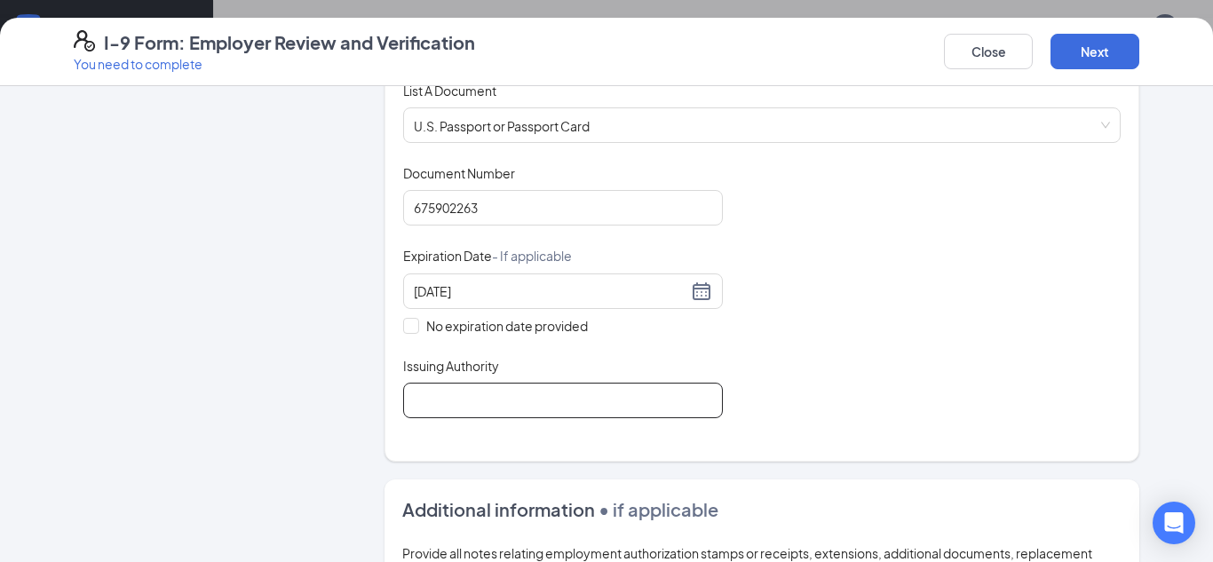
click at [478, 407] on input "Issuing Authority" at bounding box center [563, 401] width 320 height 36
type input "[GEOGRAPHIC_DATA]"
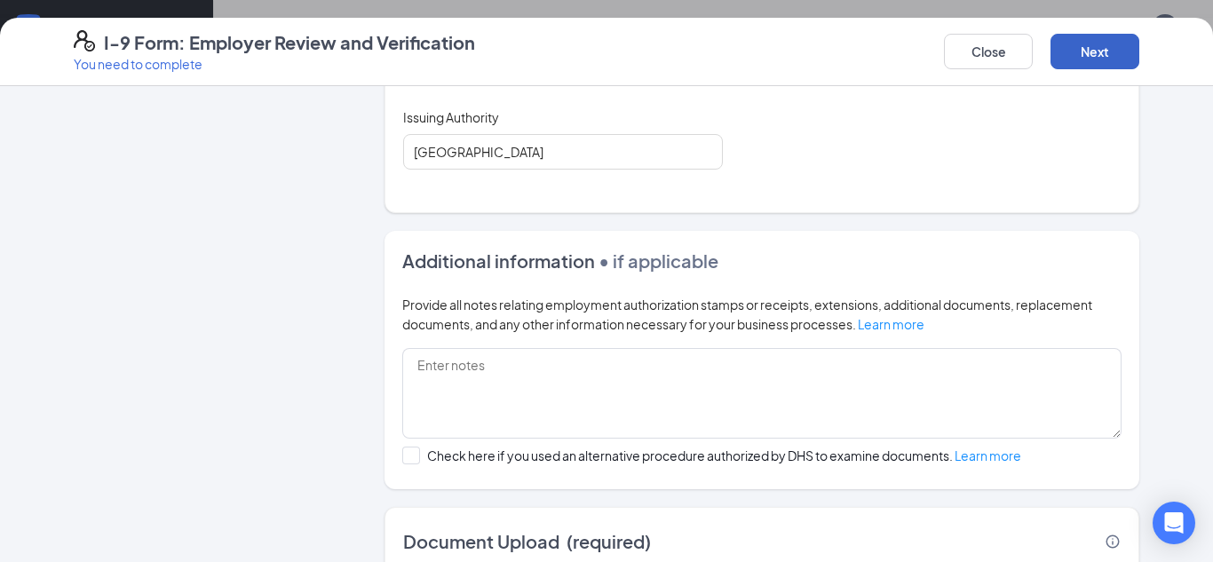
click at [1099, 55] on button "Next" at bounding box center [1094, 52] width 89 height 36
click at [958, 82] on div "I-9 Form: Employer Review and Verification You need to complete Close Next" at bounding box center [606, 52] width 1213 height 68
click at [1103, 55] on button "Next" at bounding box center [1094, 52] width 89 height 36
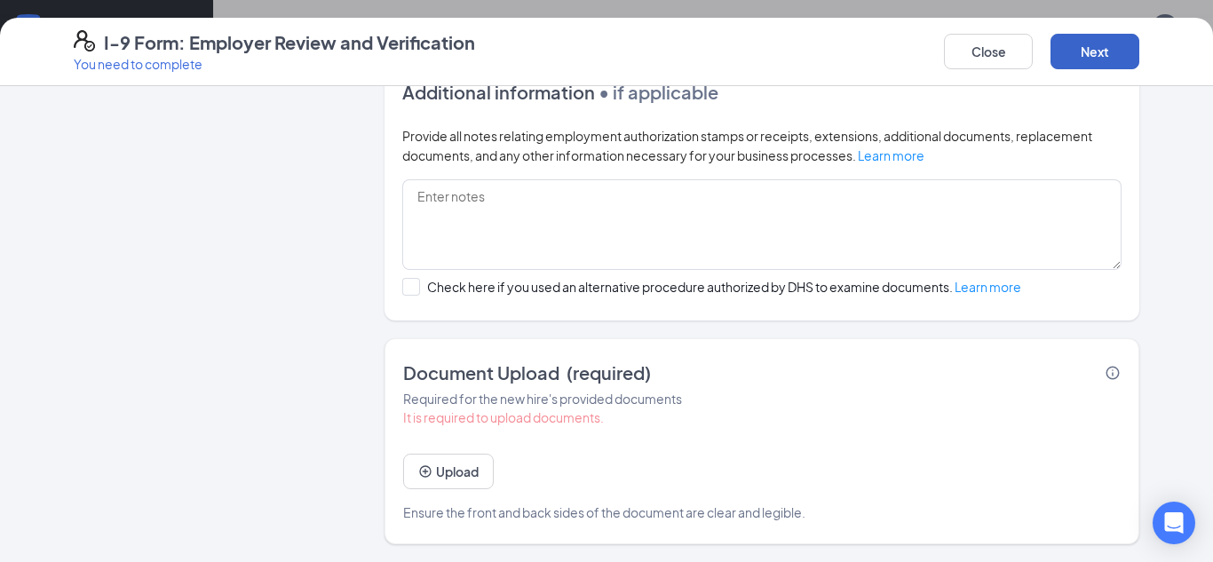
click at [1115, 50] on button "Next" at bounding box center [1094, 52] width 89 height 36
click at [997, 61] on button "Close" at bounding box center [988, 52] width 89 height 36
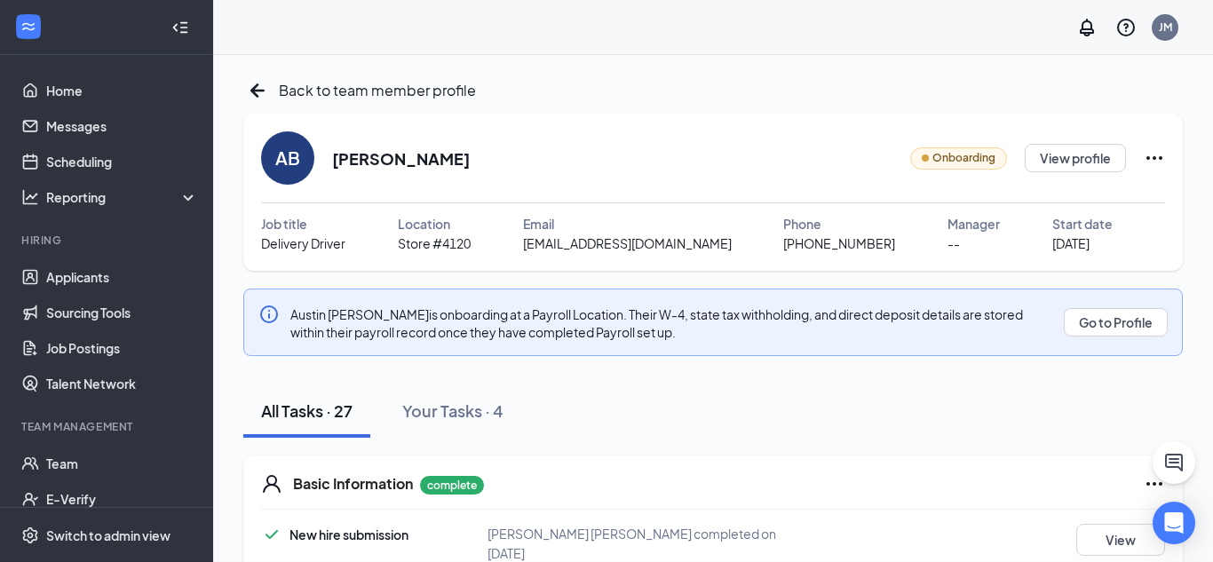
scroll to position [616, 0]
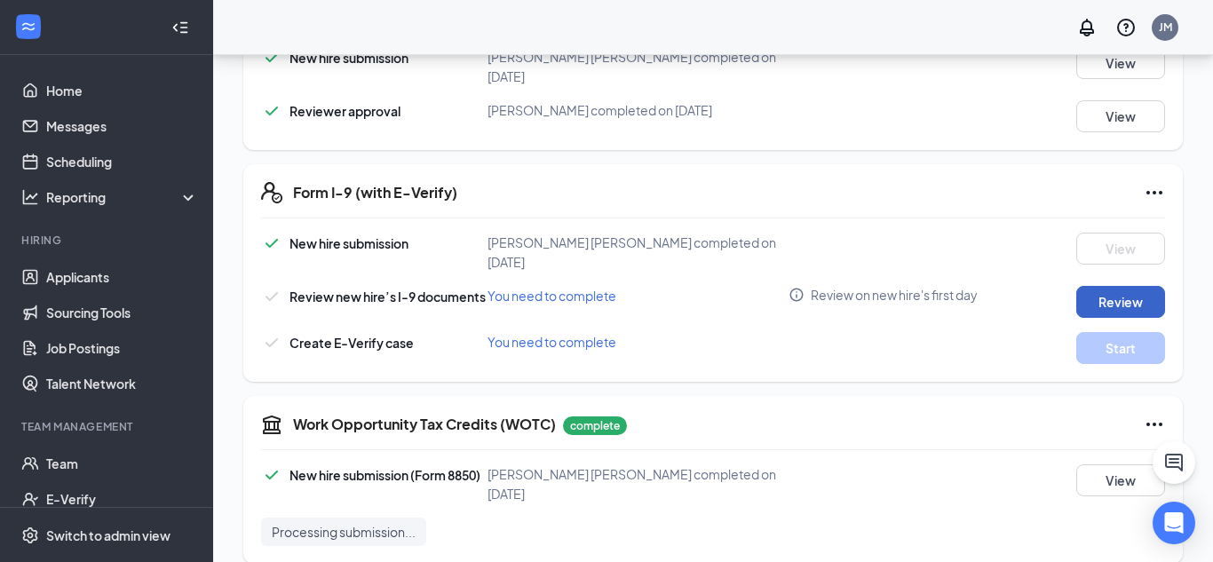
click at [1120, 286] on button "Review" at bounding box center [1120, 302] width 89 height 32
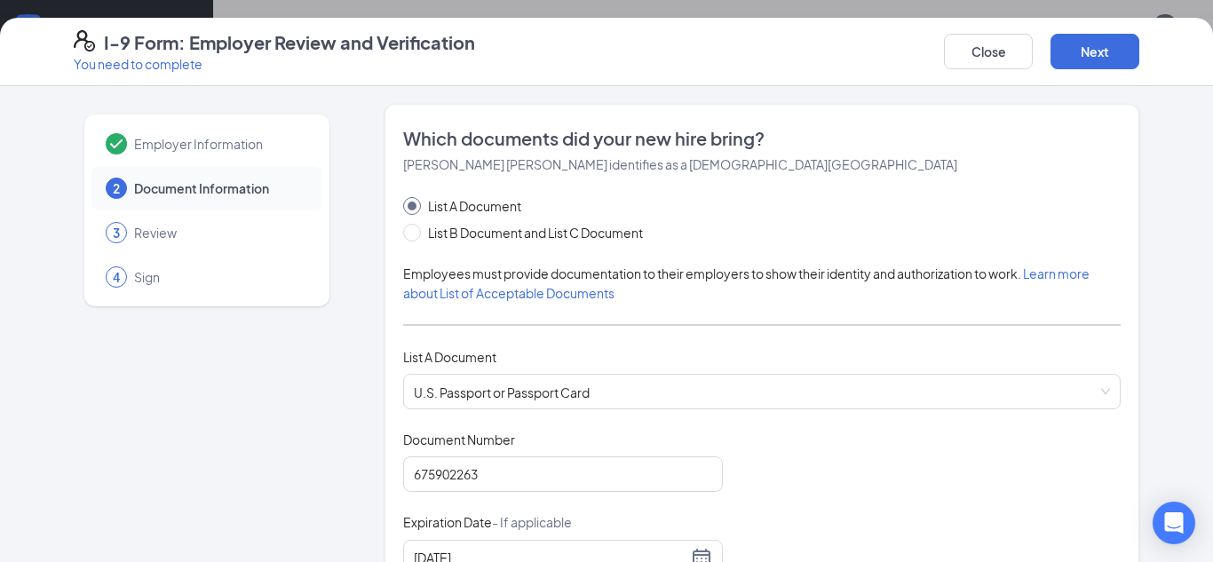
click at [184, 238] on span "Review" at bounding box center [219, 233] width 170 height 18
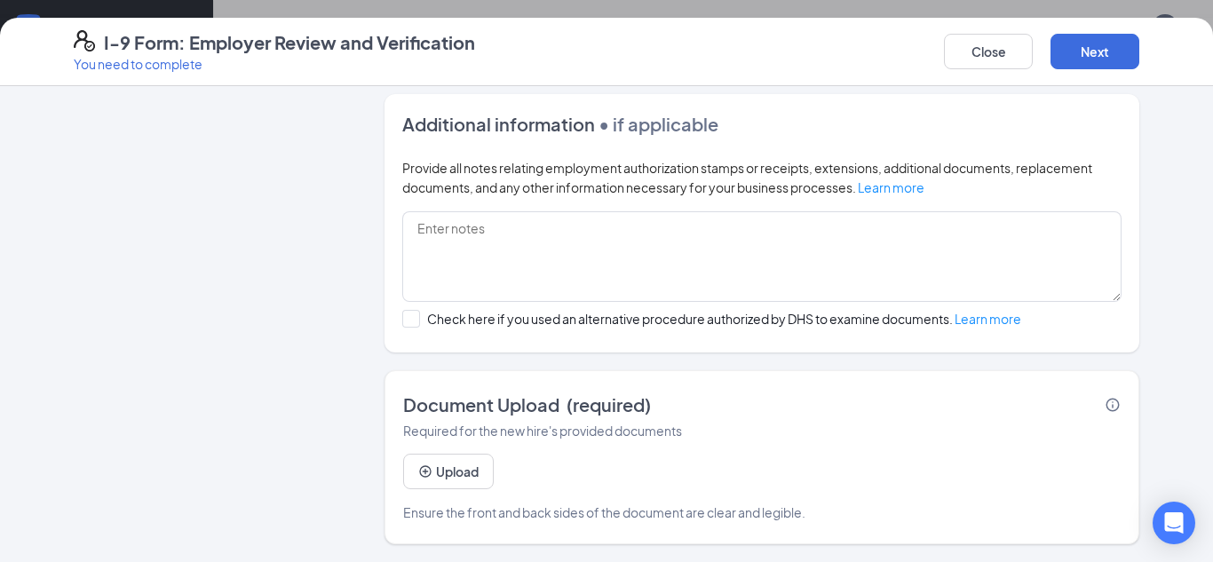
scroll to position [0, 0]
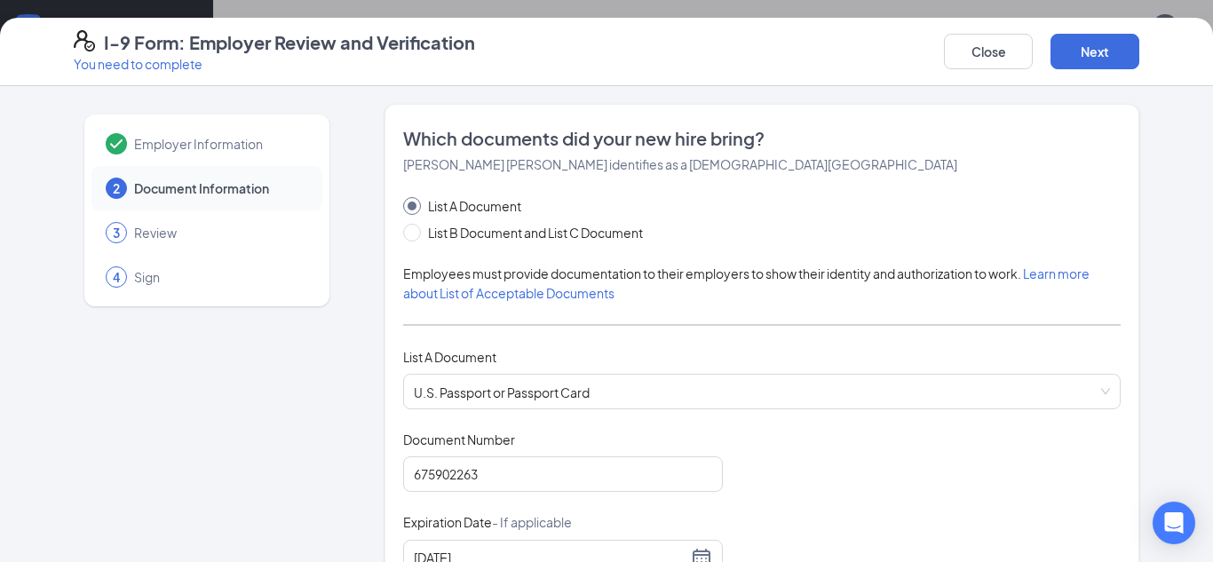
click at [154, 248] on div "3 Review" at bounding box center [206, 232] width 231 height 44
click at [158, 241] on div "3 Review" at bounding box center [206, 232] width 231 height 44
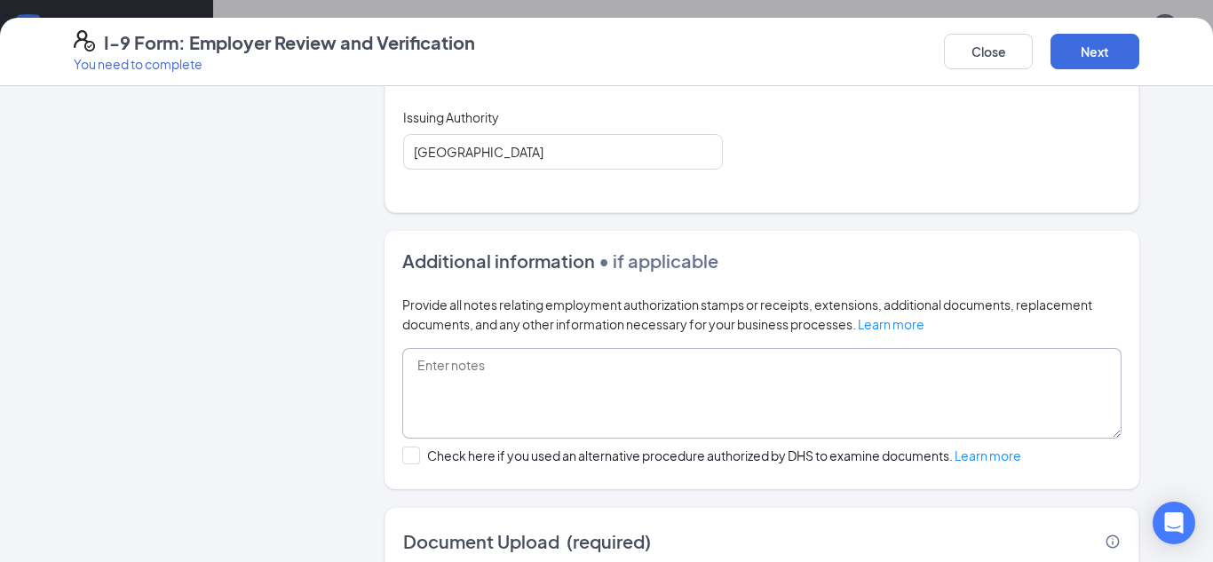
scroll to position [652, 0]
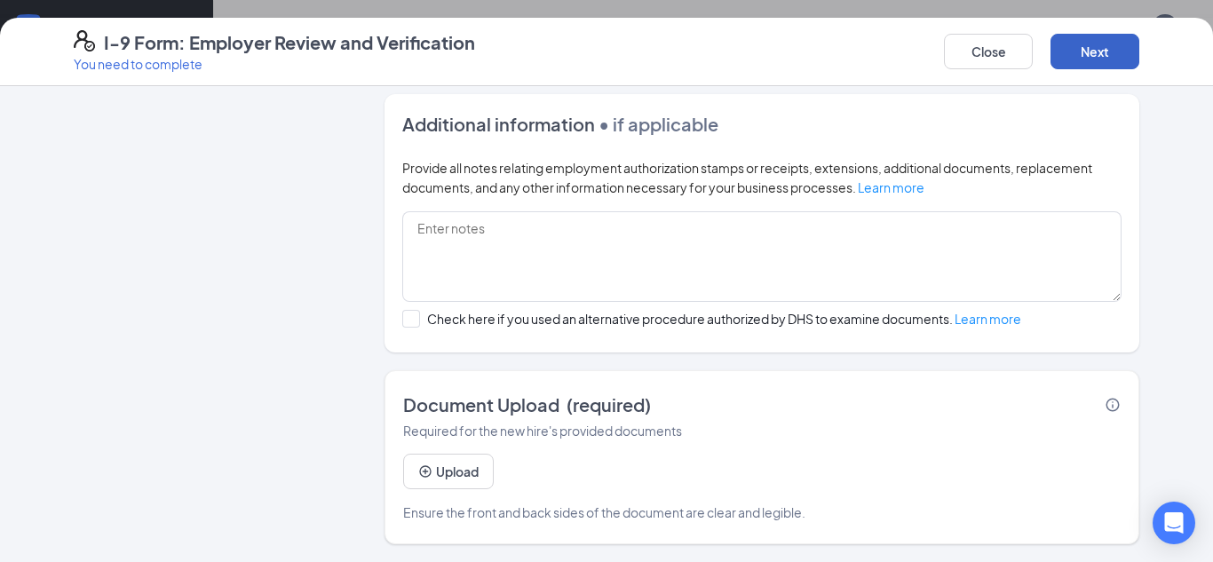
click at [1102, 59] on button "Next" at bounding box center [1094, 52] width 89 height 36
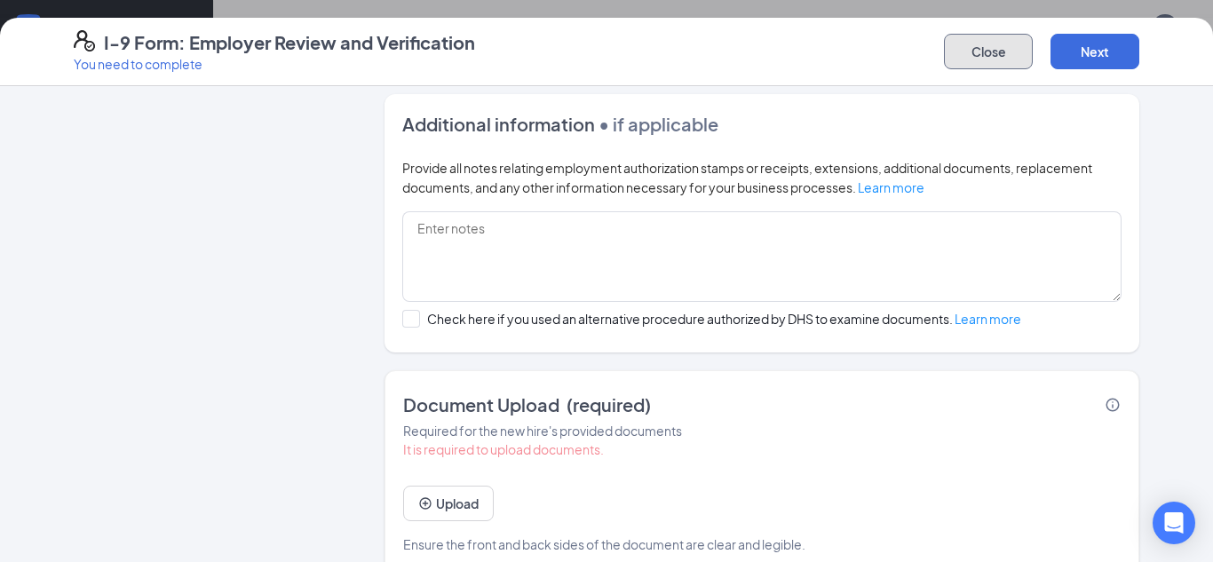
click at [1000, 56] on button "Close" at bounding box center [988, 52] width 89 height 36
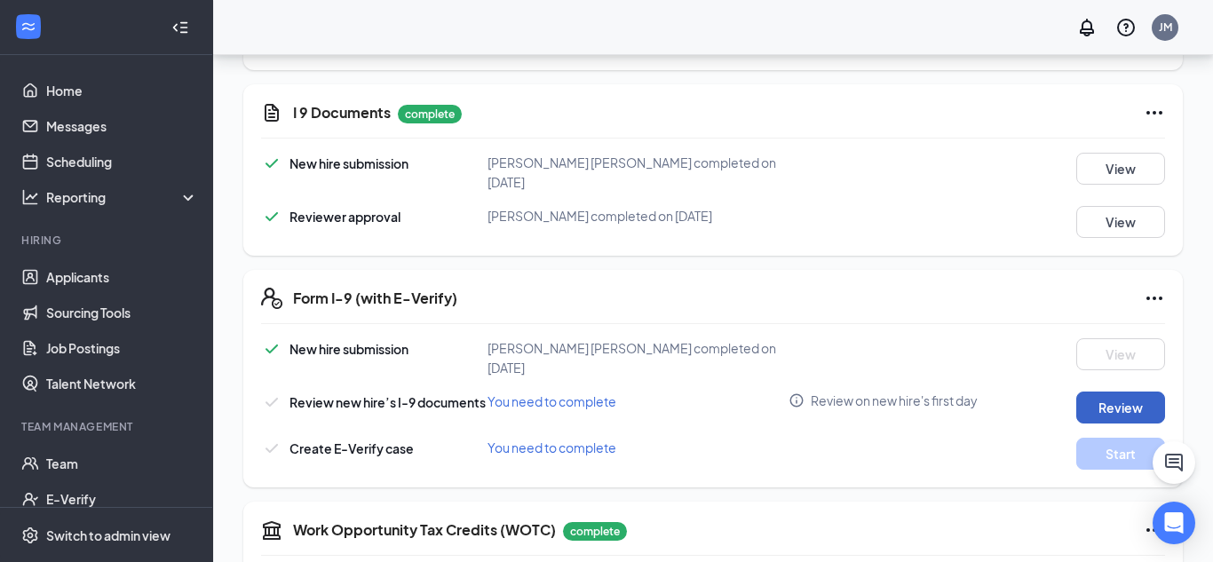
scroll to position [506, 0]
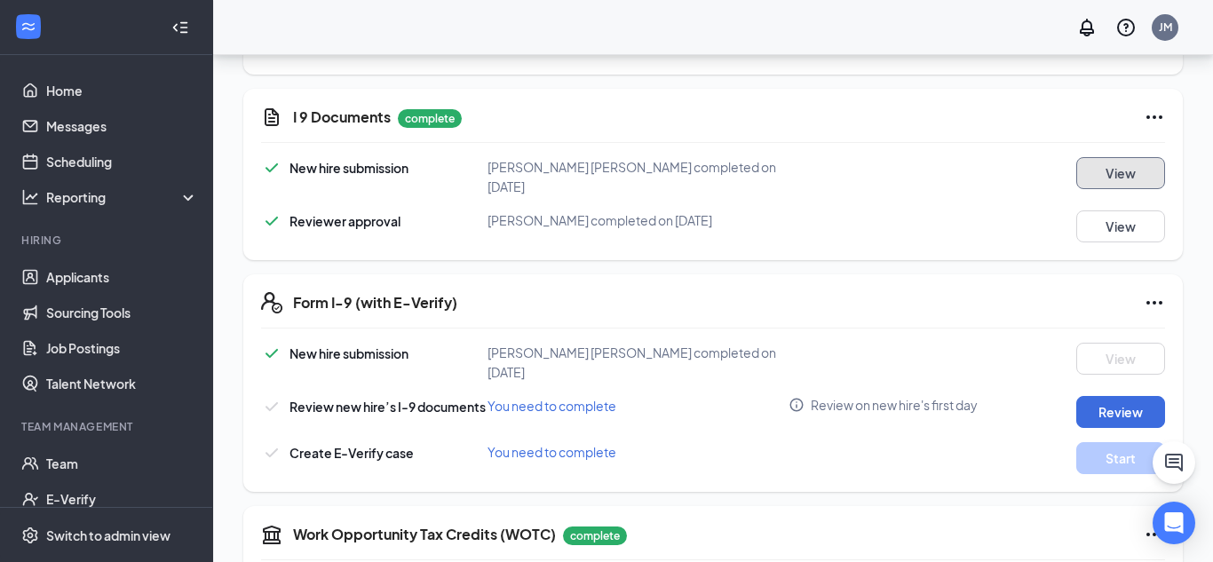
click at [1120, 158] on button "View" at bounding box center [1120, 173] width 89 height 32
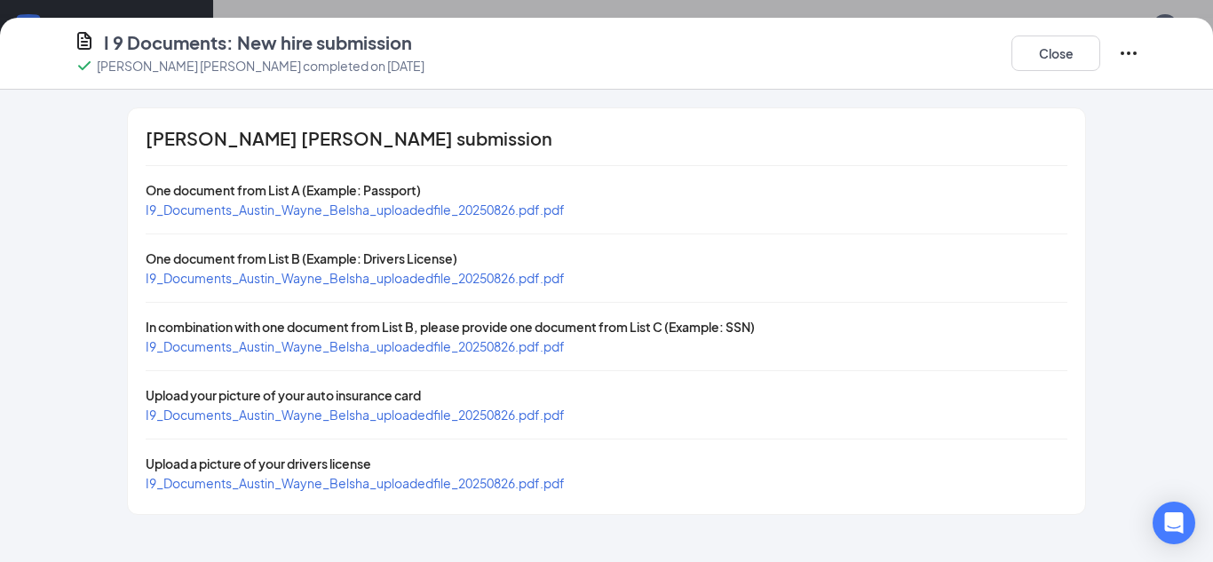
click at [366, 206] on span "I9_Documents_Austin_Wayne_Belsha_uploadedfile_20250826.pdf.pdf" at bounding box center [355, 210] width 419 height 16
click at [426, 277] on span "I9_Documents_Austin_Wayne_Belsha_uploadedfile_20250826.pdf.pdf" at bounding box center [355, 278] width 419 height 16
click at [1066, 51] on button "Close" at bounding box center [1055, 54] width 89 height 36
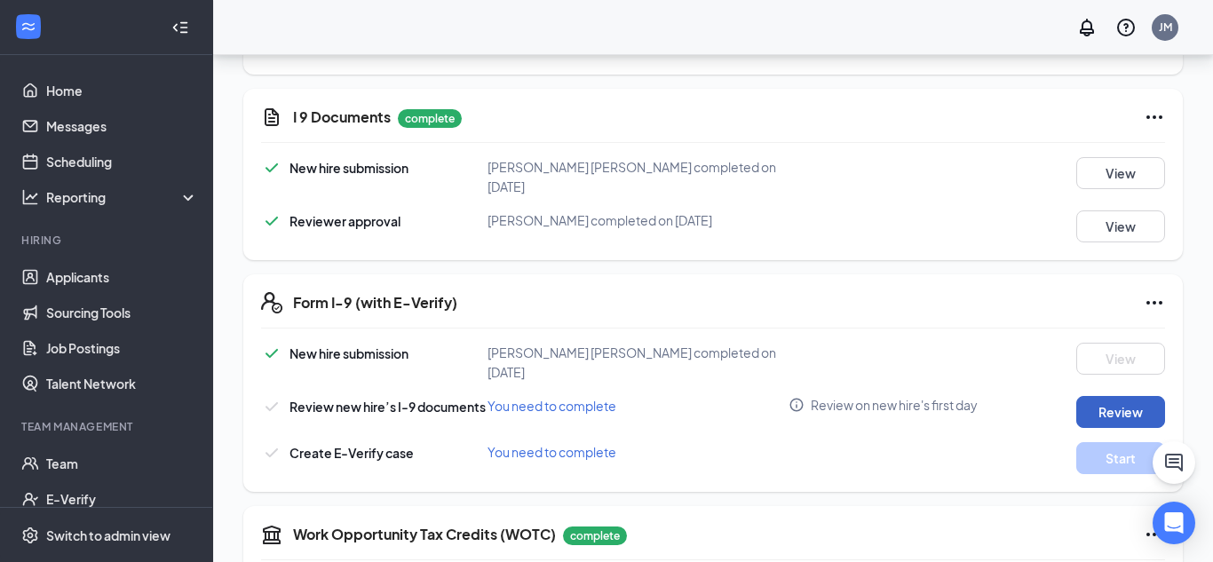
click at [1121, 396] on button "Review" at bounding box center [1120, 412] width 89 height 32
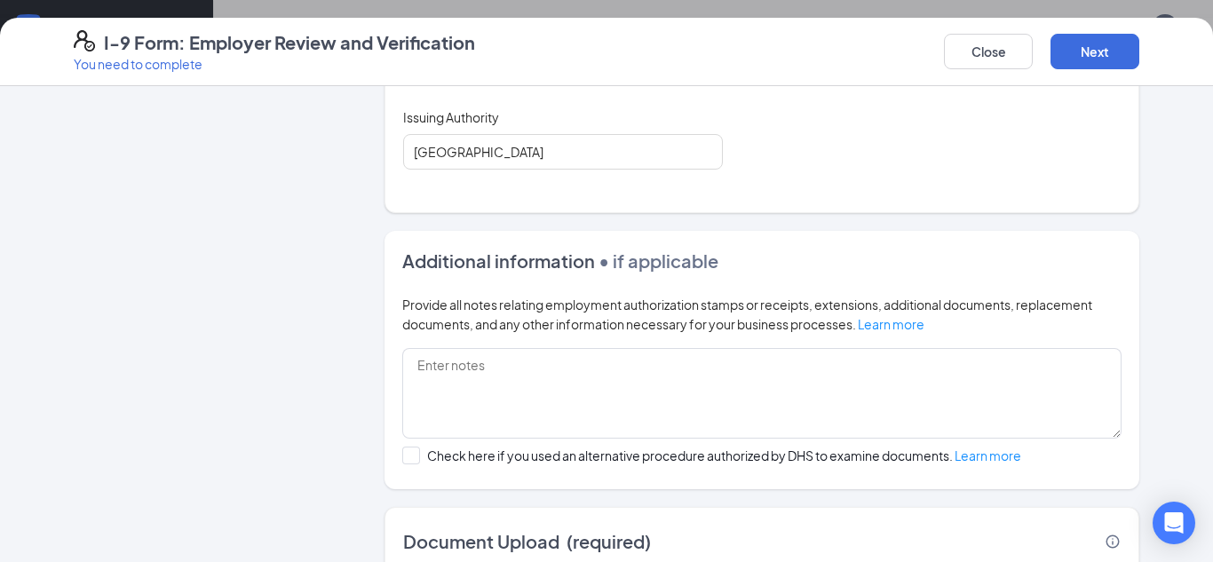
scroll to position [652, 0]
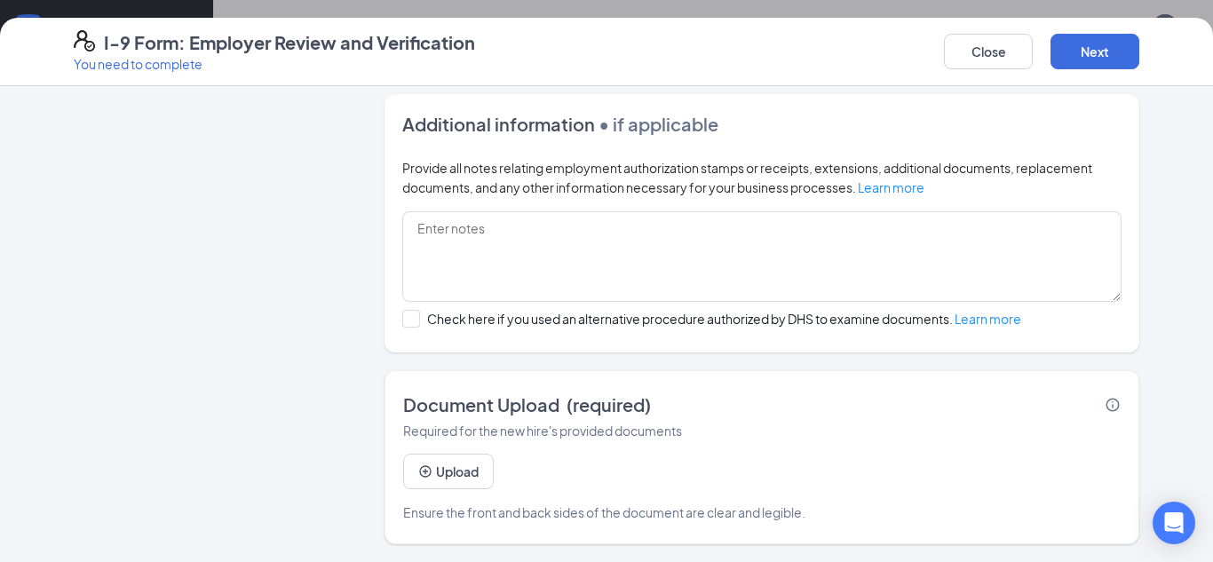
click at [477, 491] on div "Upload Ensure the front and back sides of the document are clear and legible." at bounding box center [761, 481] width 717 height 82
click at [479, 479] on button "Upload" at bounding box center [448, 472] width 91 height 36
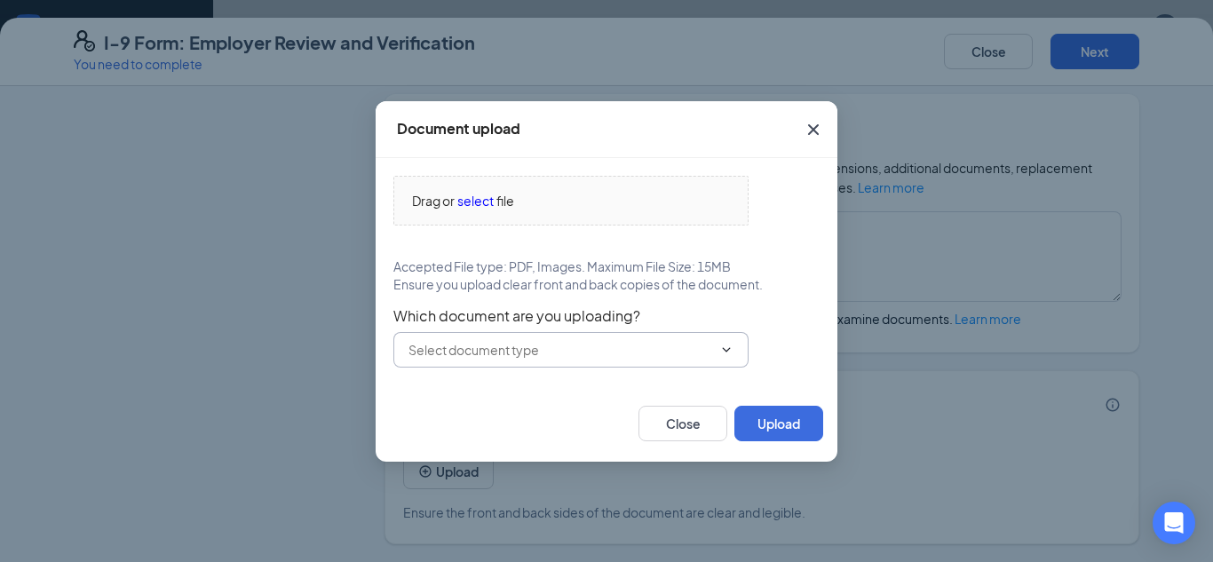
click at [568, 344] on input "text" at bounding box center [560, 350] width 304 height 20
click at [550, 398] on div "U.S. Passport or Passport Card" at bounding box center [495, 391] width 176 height 20
type input "U.S. Passport or Passport Card"
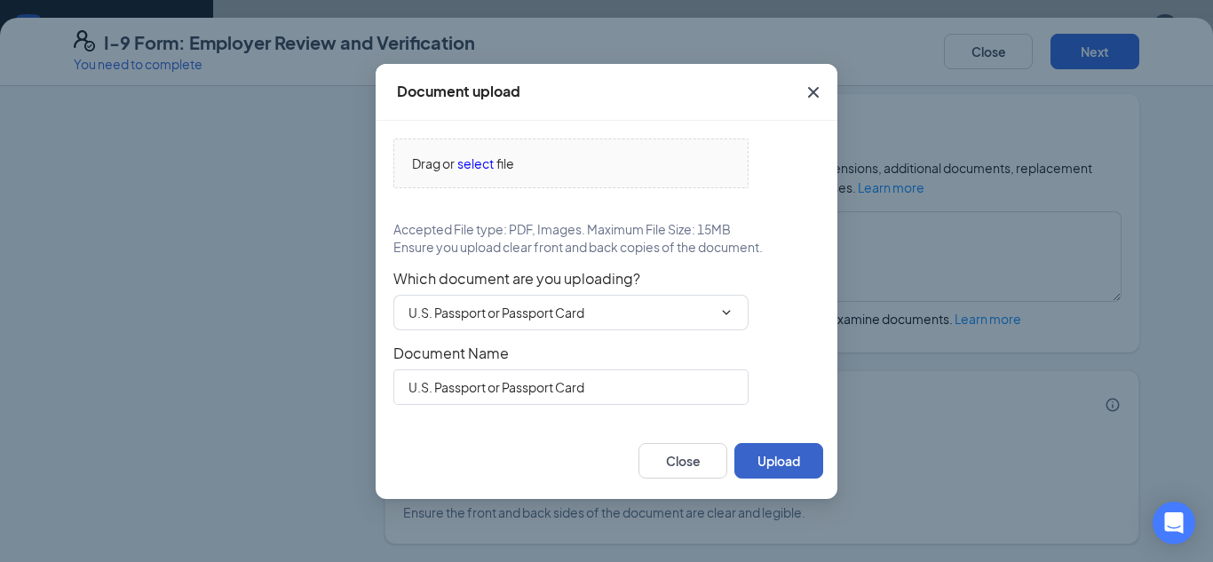
click at [763, 457] on button "Upload" at bounding box center [778, 461] width 89 height 36
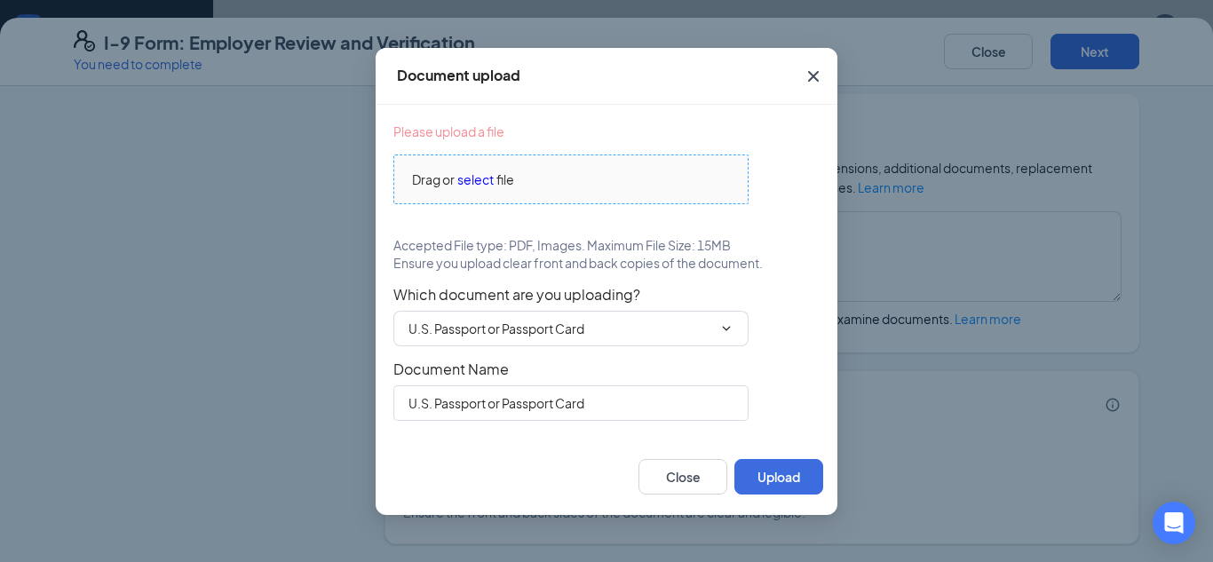
click at [477, 187] on span "select" at bounding box center [475, 180] width 36 height 20
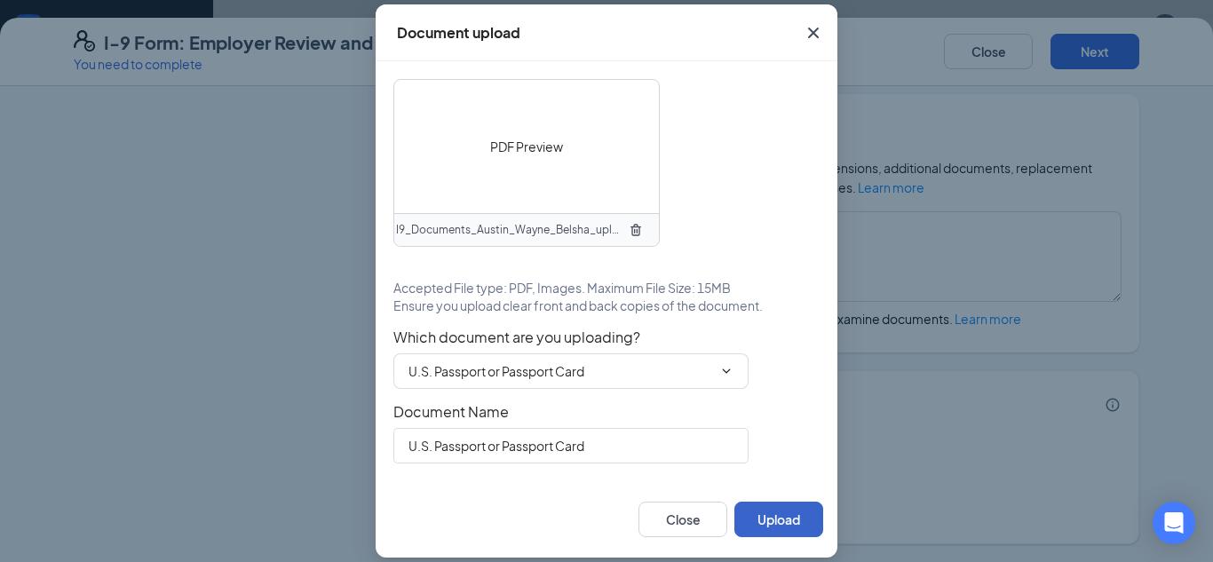
click at [792, 514] on button "Upload" at bounding box center [778, 520] width 89 height 36
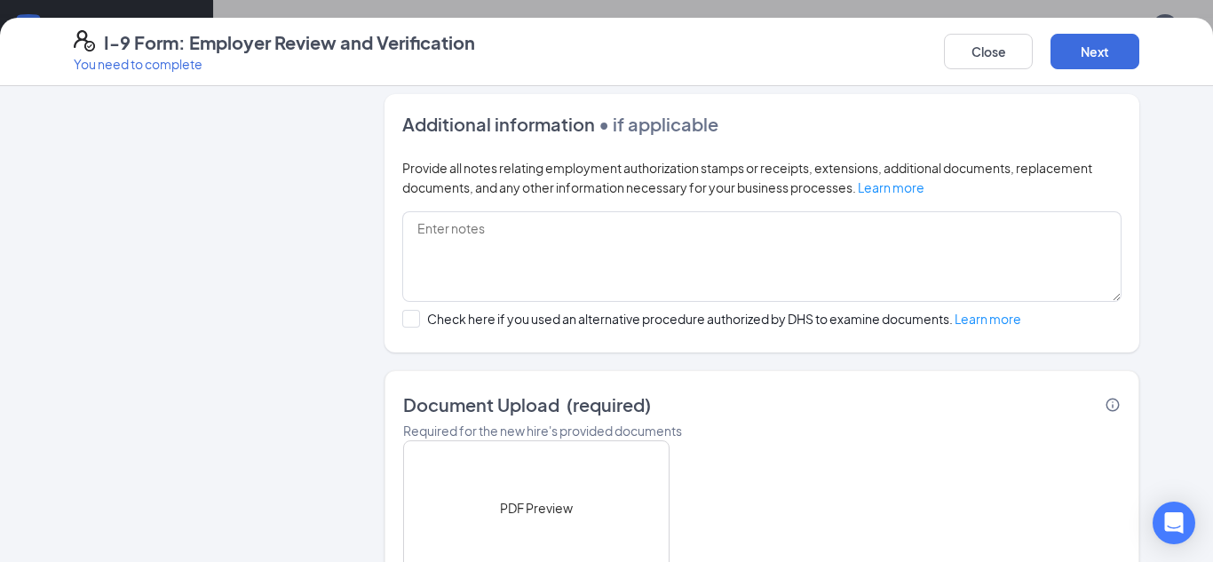
scroll to position [0, 0]
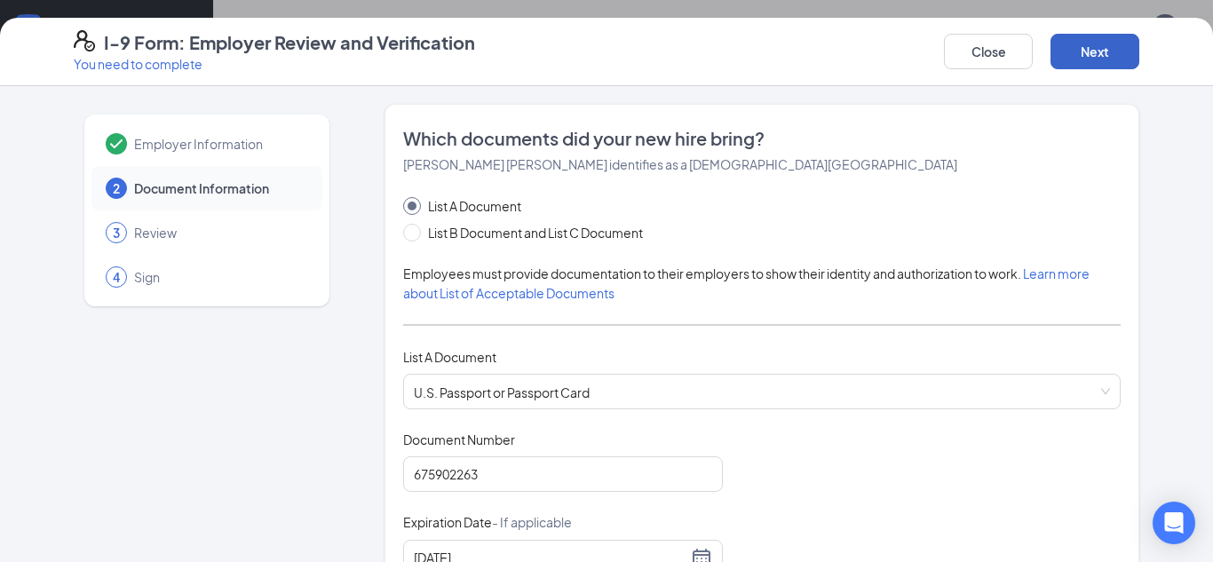
click at [1092, 46] on button "Next" at bounding box center [1094, 52] width 89 height 36
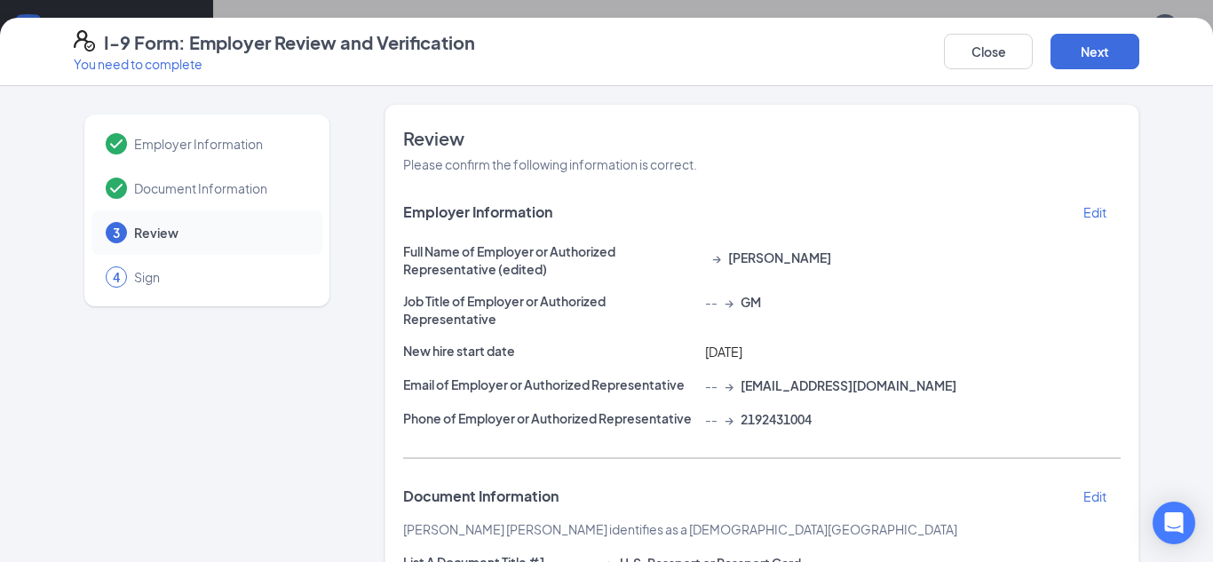
scroll to position [644, 0]
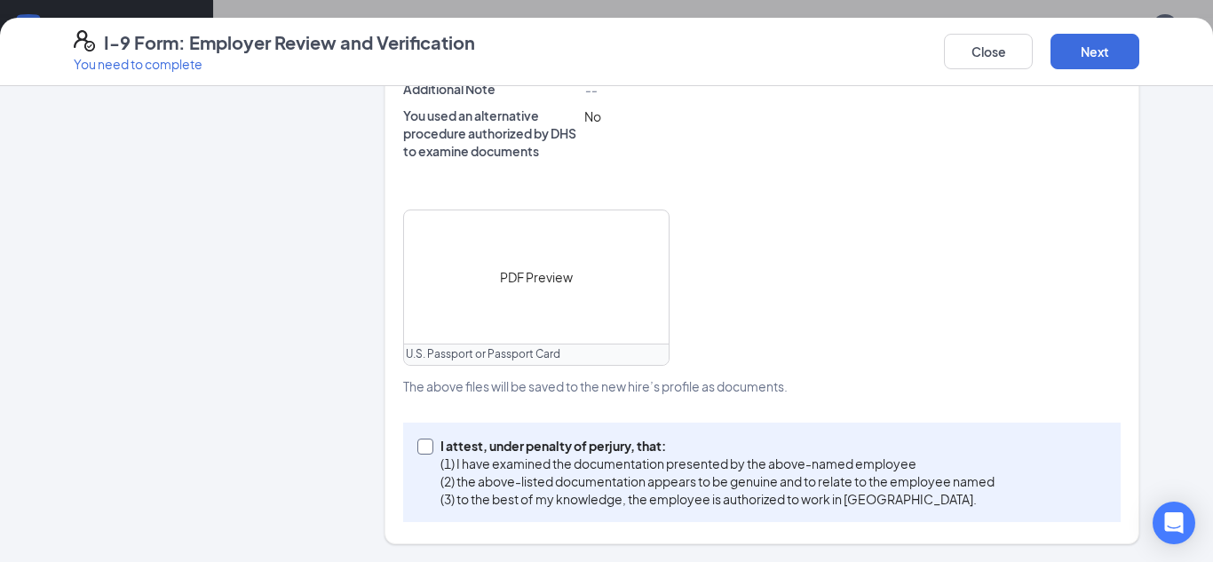
click at [423, 445] on input "I attest, under penalty of [PERSON_NAME], that: (1) I have examined the documen…" at bounding box center [423, 445] width 12 height 12
checkbox input "true"
click at [1096, 56] on button "Next" at bounding box center [1094, 52] width 89 height 36
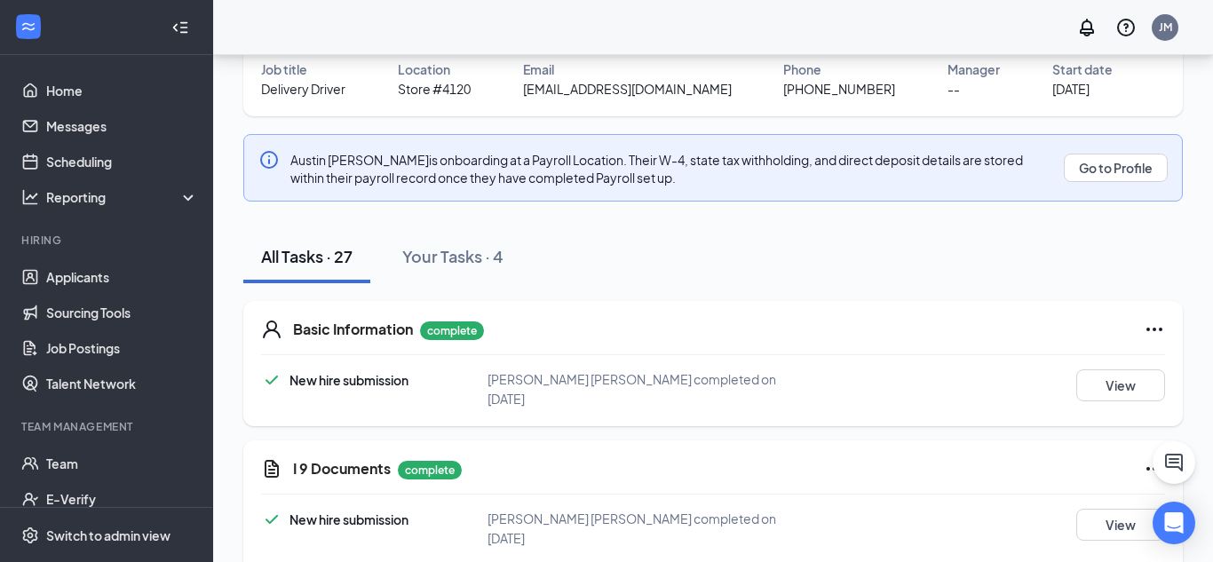
scroll to position [1971, 0]
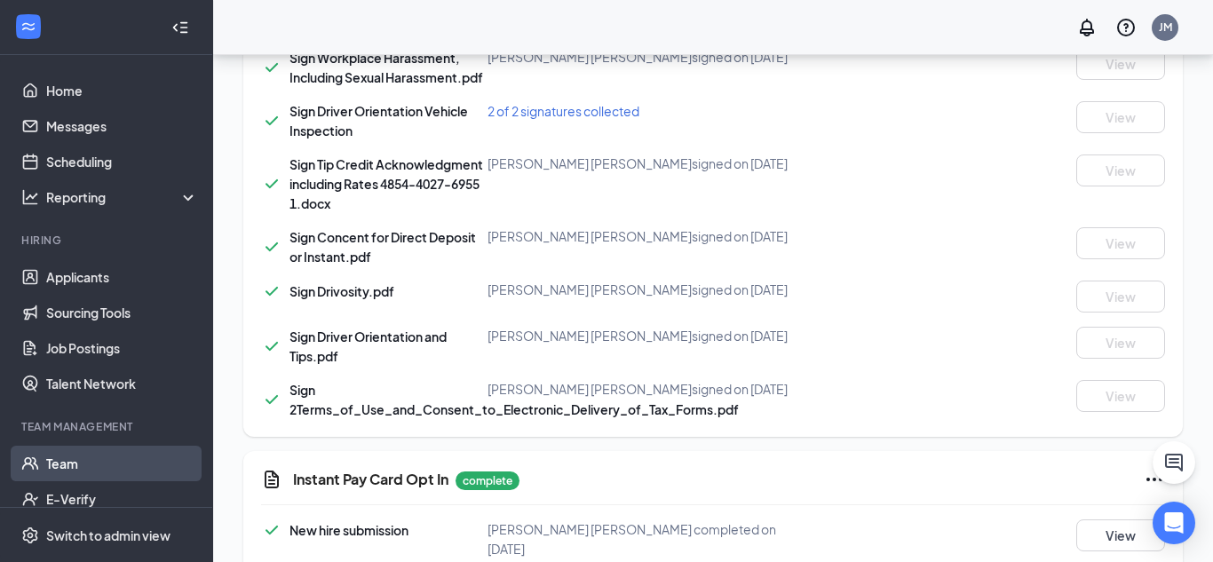
click at [75, 462] on link "Team" at bounding box center [122, 464] width 152 height 36
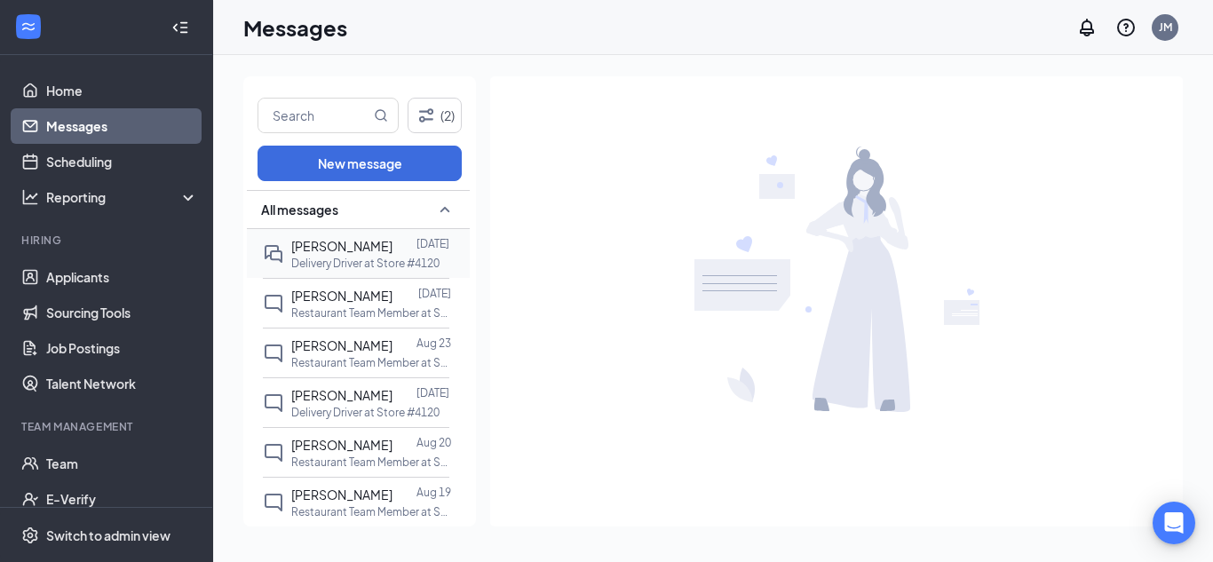
click at [352, 257] on p "Delivery Driver at Store #4120" at bounding box center [365, 263] width 148 height 15
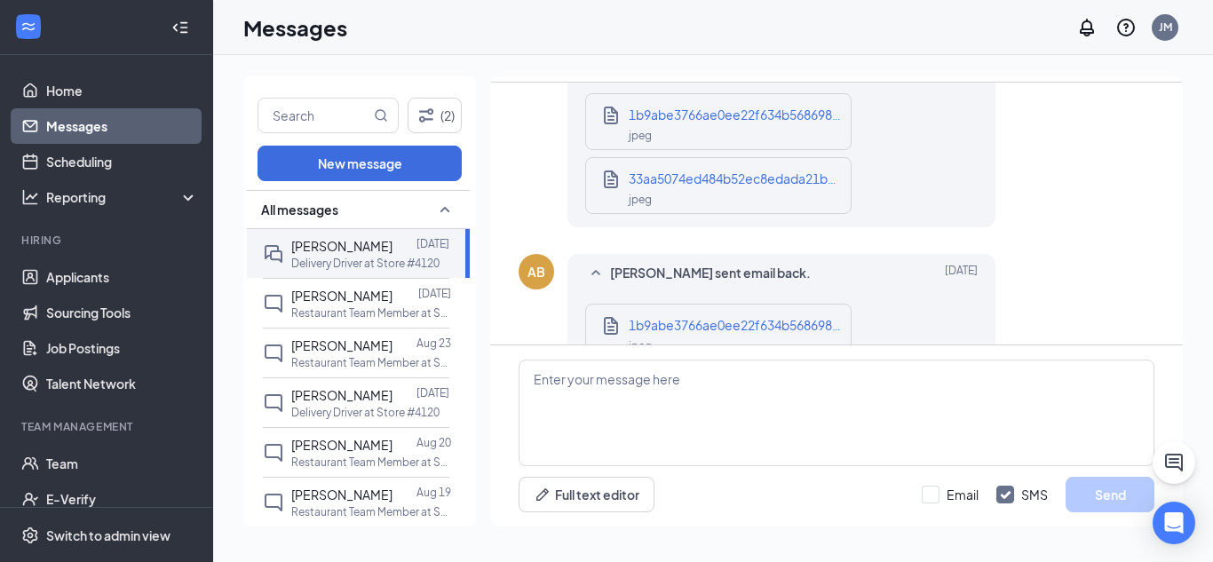
scroll to position [1463, 0]
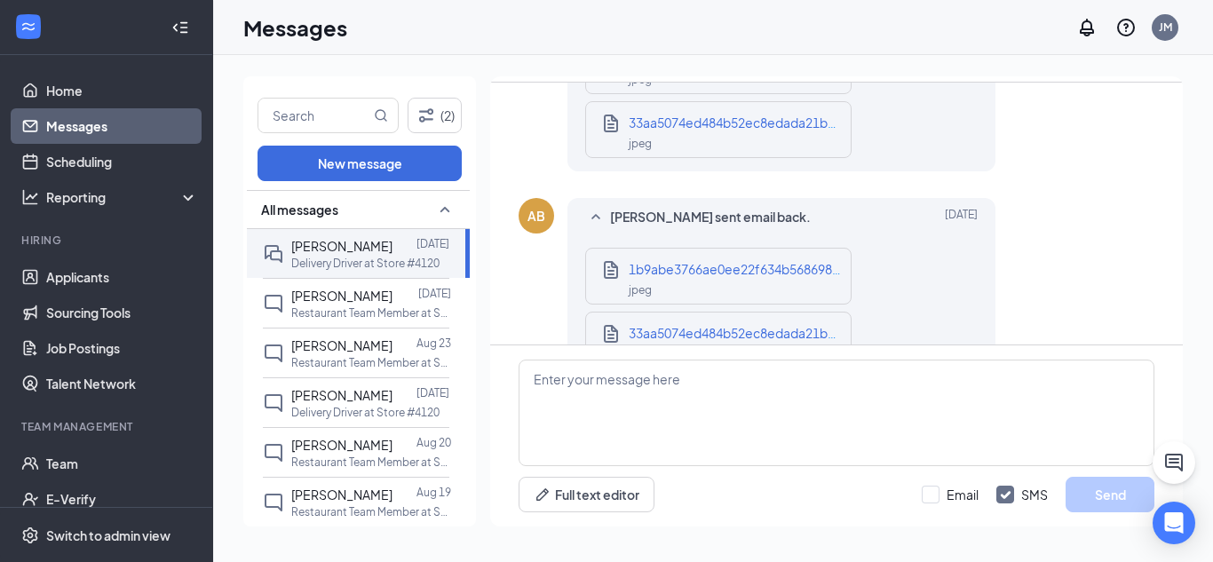
click at [1179, 325] on div "Load earlier interactions (about 49 more) Jeffrey Martinez sent SMS to Austin B…" at bounding box center [836, 214] width 692 height 262
click at [1164, 104] on div "Load earlier interactions (about 49 more) Jeffrey Martinez sent SMS to Austin B…" at bounding box center [836, 214] width 692 height 262
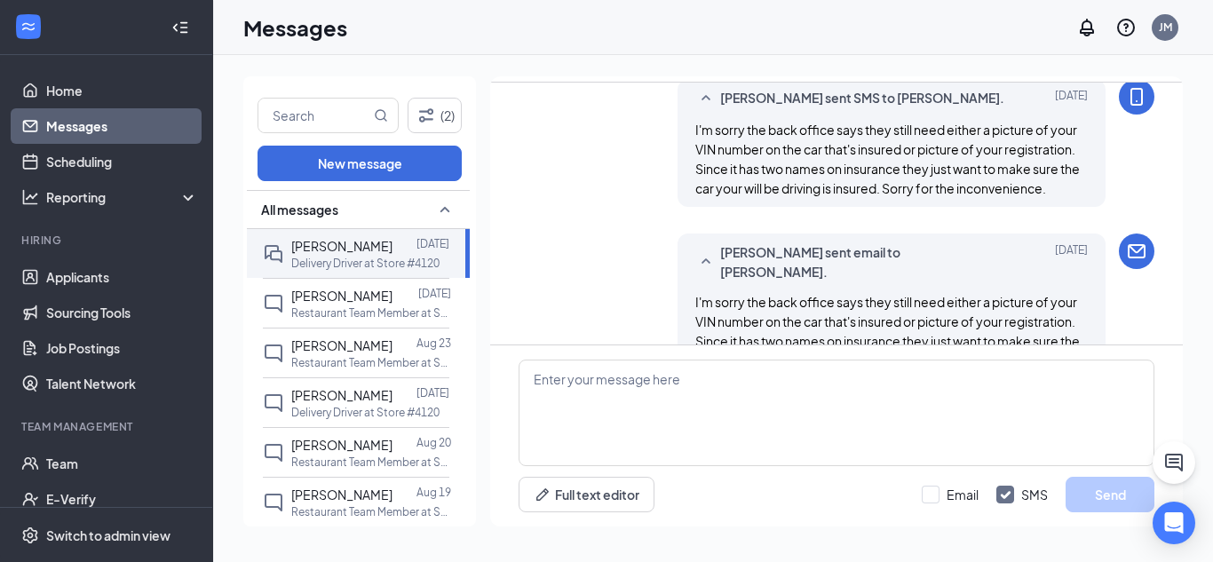
scroll to position [0, 0]
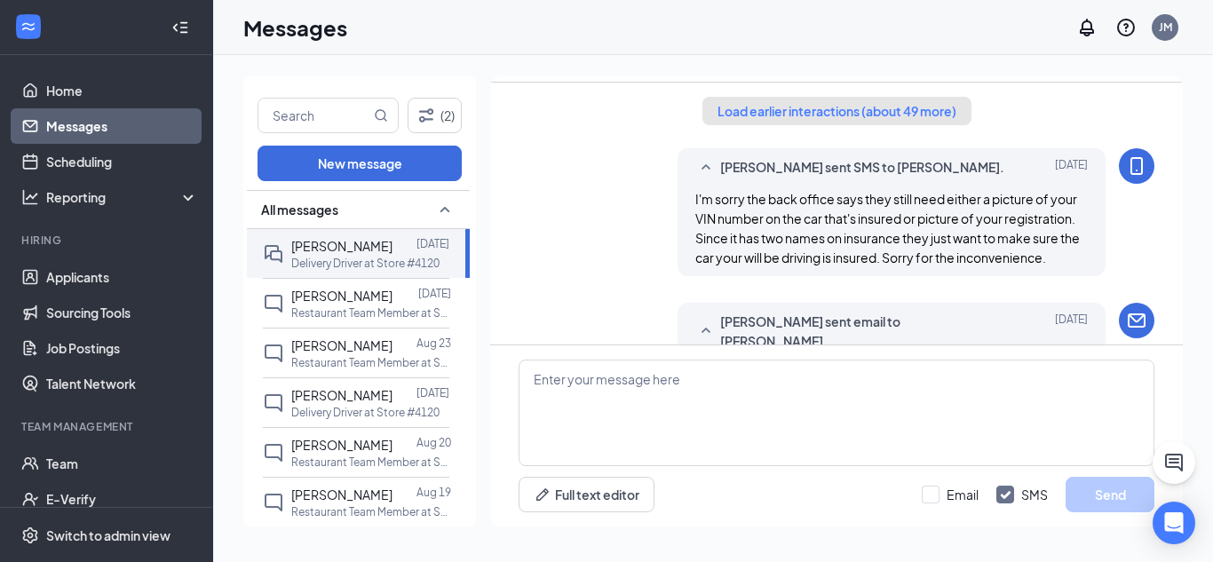
click at [866, 113] on button "Load earlier interactions (about 49 more)" at bounding box center [836, 111] width 269 height 28
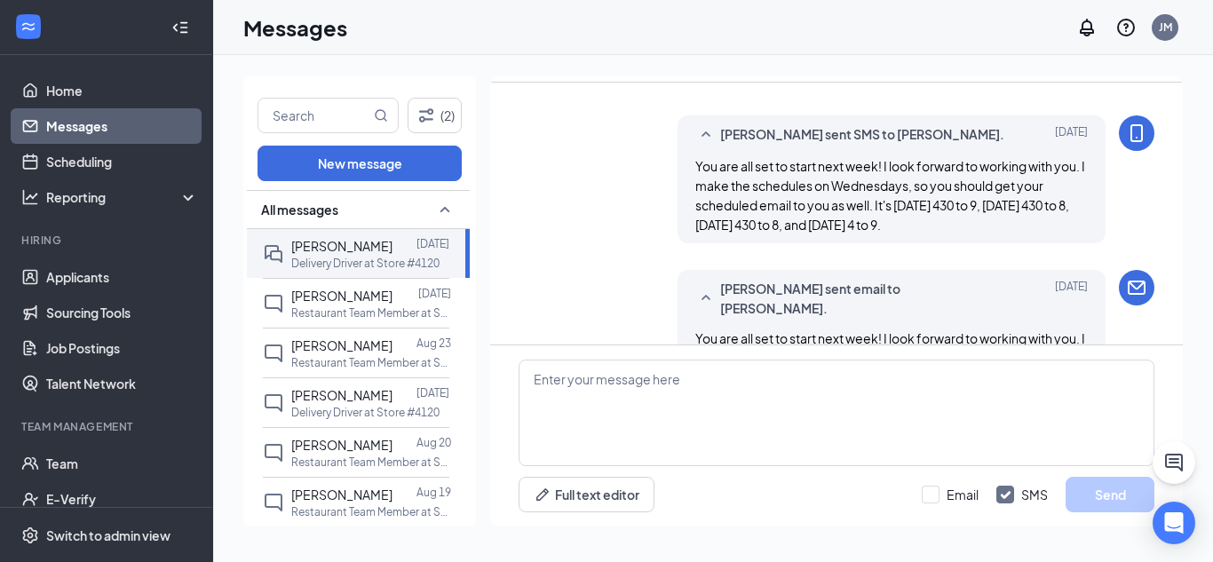
scroll to position [1846, 0]
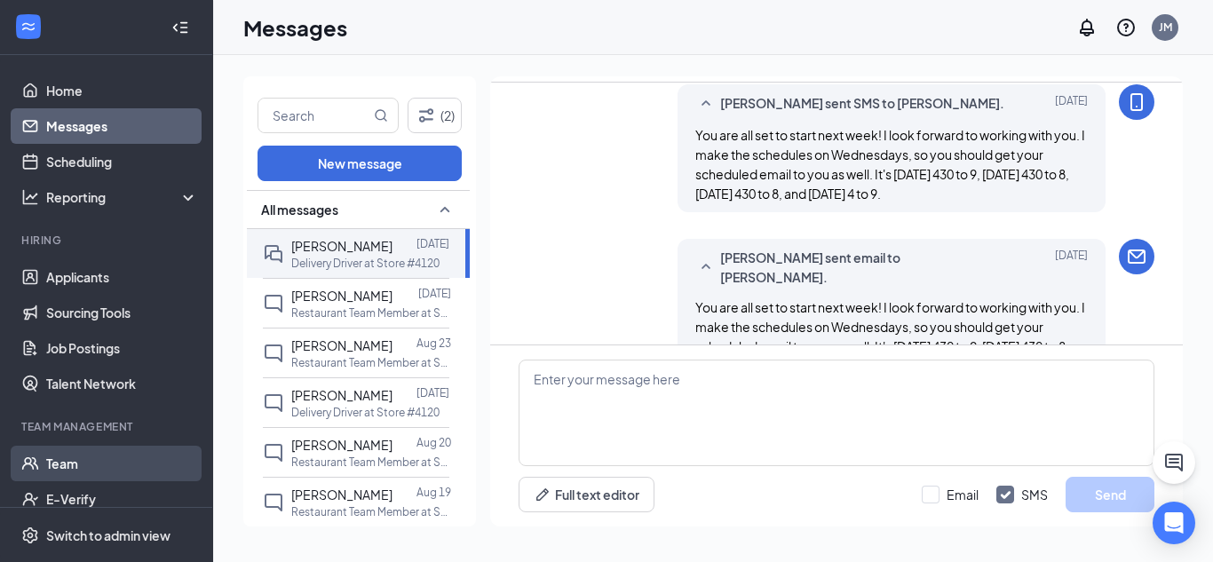
click at [133, 474] on link "Team" at bounding box center [122, 464] width 152 height 36
